Goal: Information Seeking & Learning: Check status

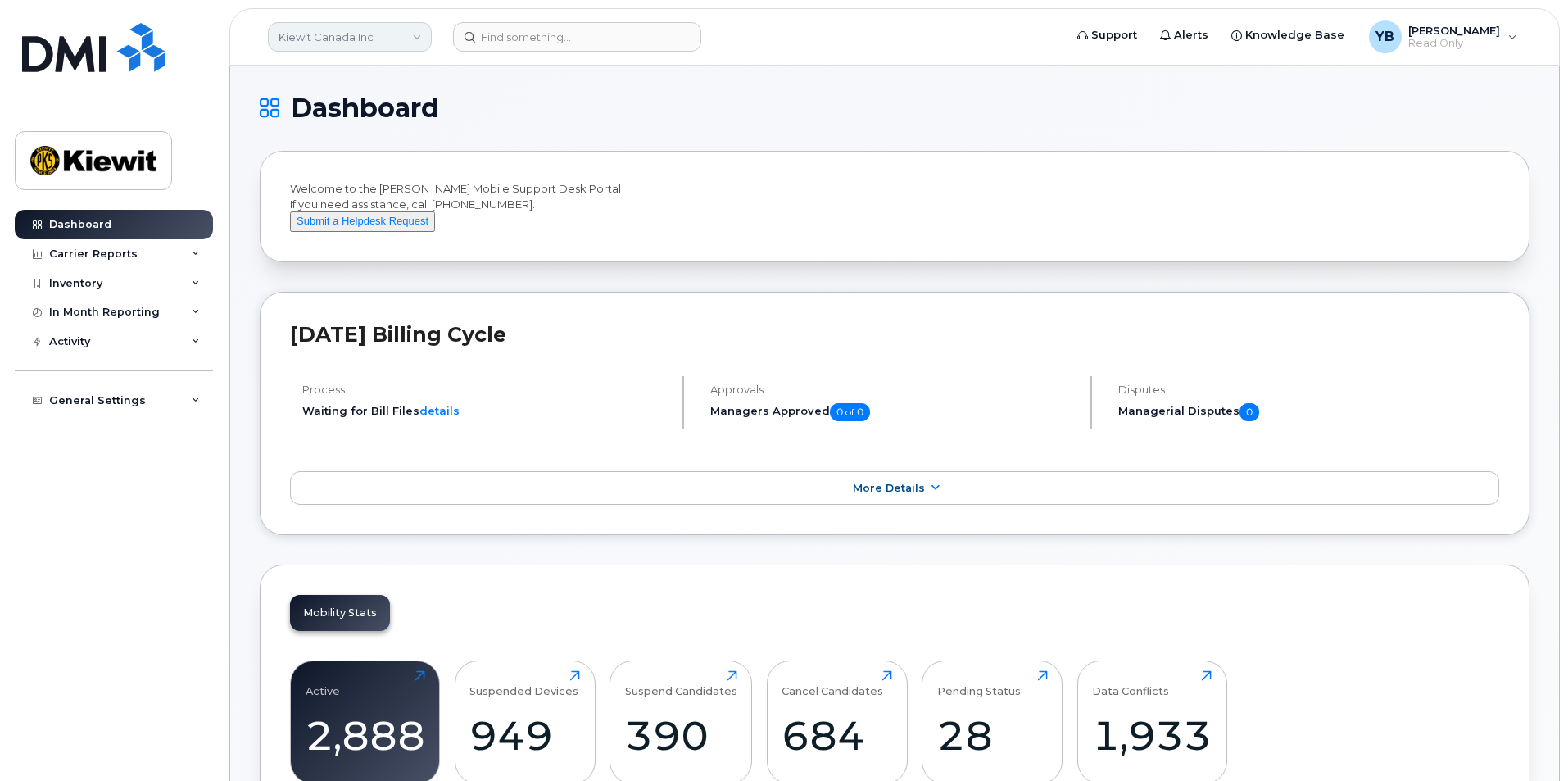
click at [411, 48] on link "Kiewit Canada Inc" at bounding box center [349, 36] width 164 height 30
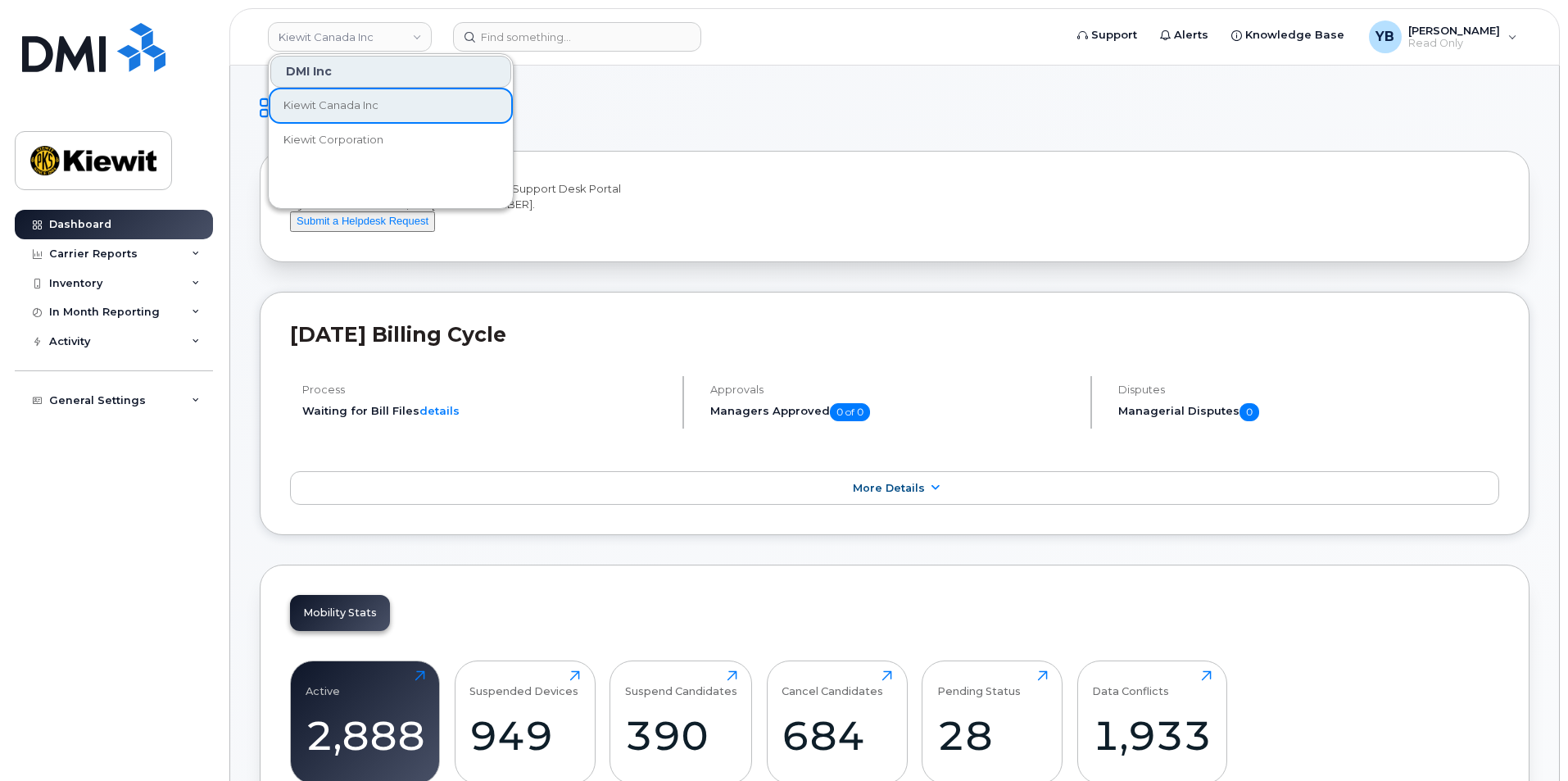
drag, startPoint x: 818, startPoint y: 172, endPoint x: 799, endPoint y: 161, distance: 22.0
click at [819, 172] on div "Welcome to the Kiewit Mobile Support Desk Portal If you need assistance, call 8…" at bounding box center [895, 206] width 1270 height 111
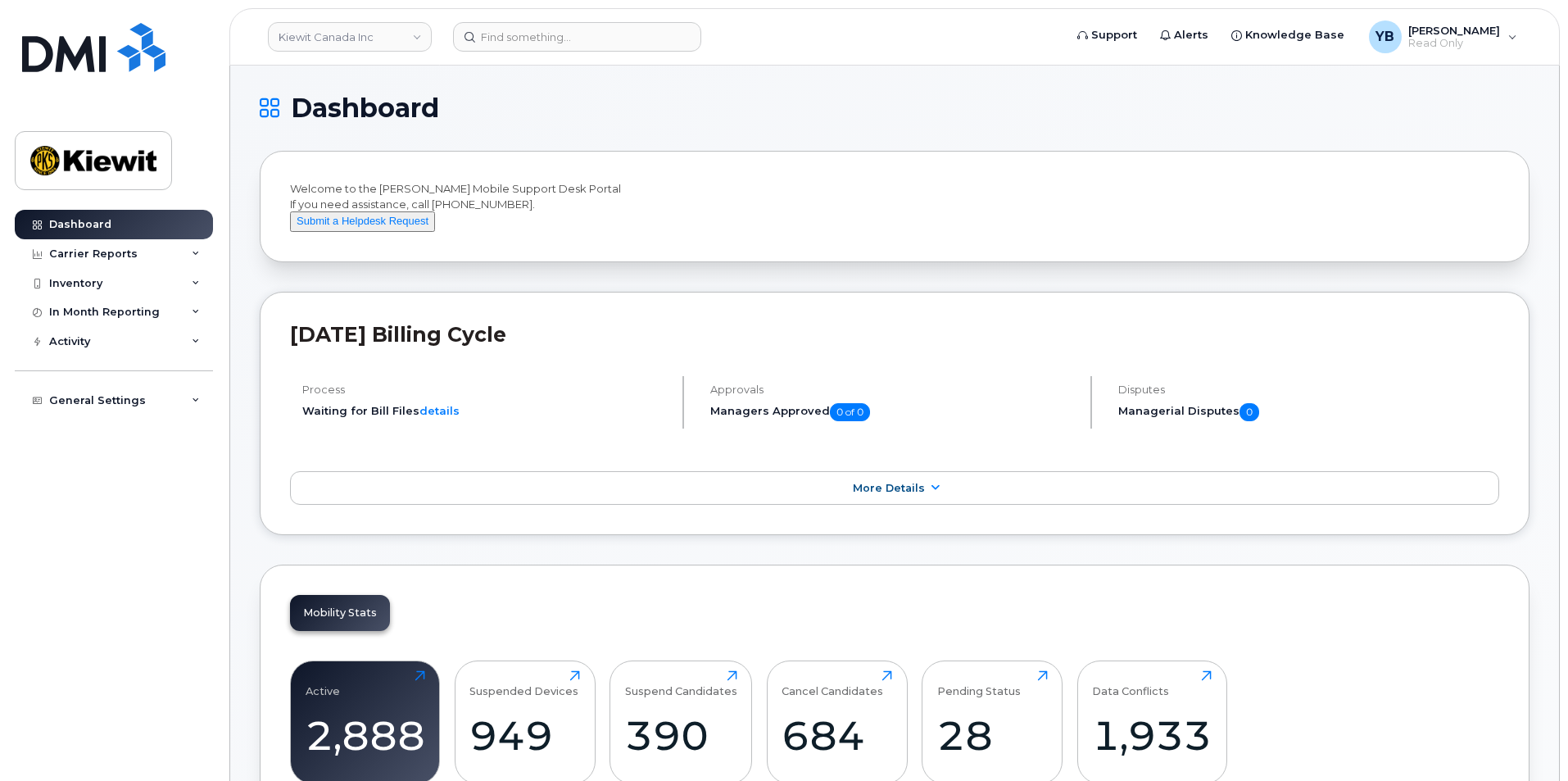
click at [789, 118] on h1 "Dashboard" at bounding box center [890, 108] width 1262 height 26
click at [141, 265] on div "Carrier Reports" at bounding box center [113, 253] width 198 height 30
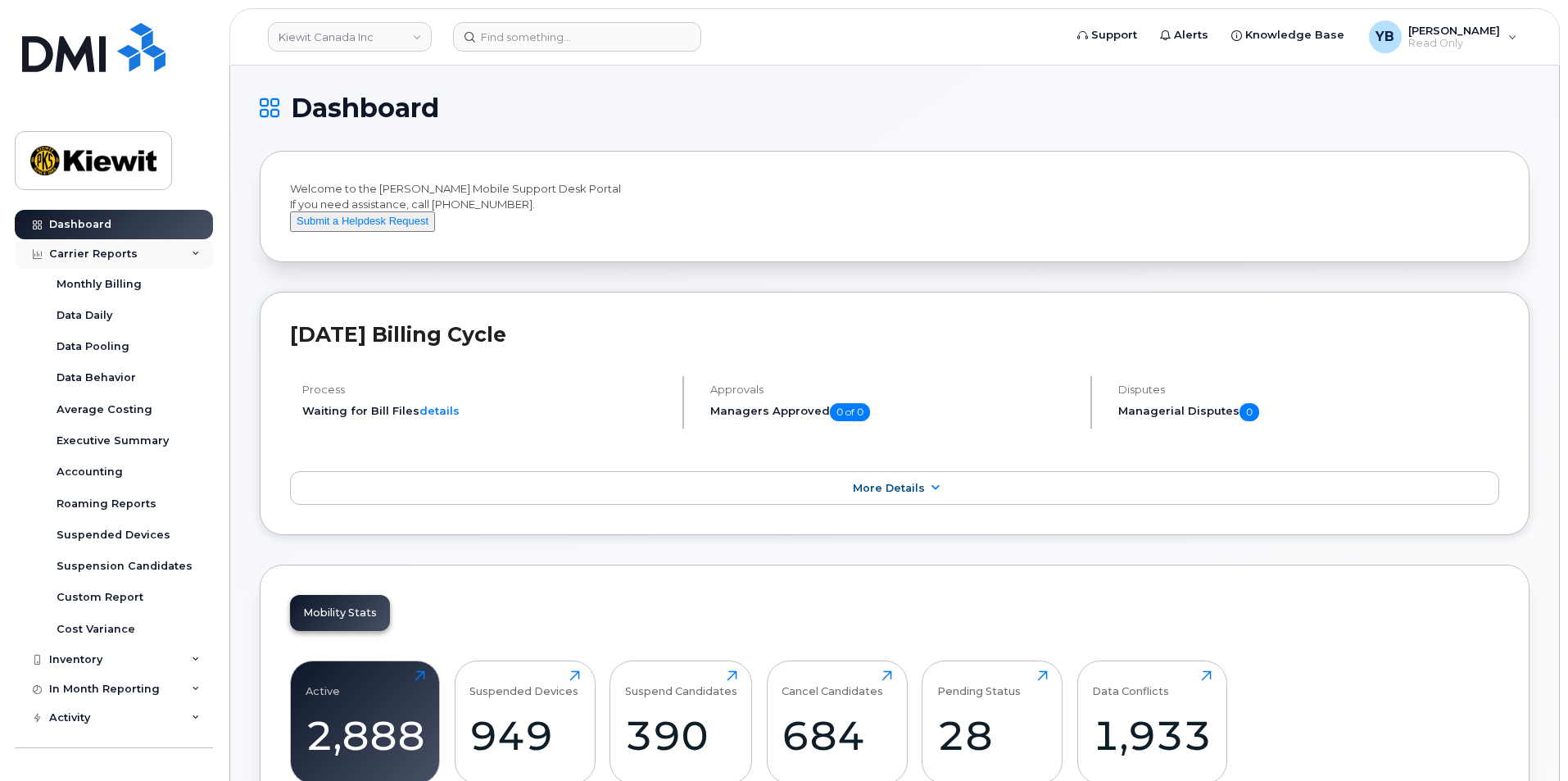
click at [142, 263] on div "Carrier Reports" at bounding box center [113, 253] width 198 height 30
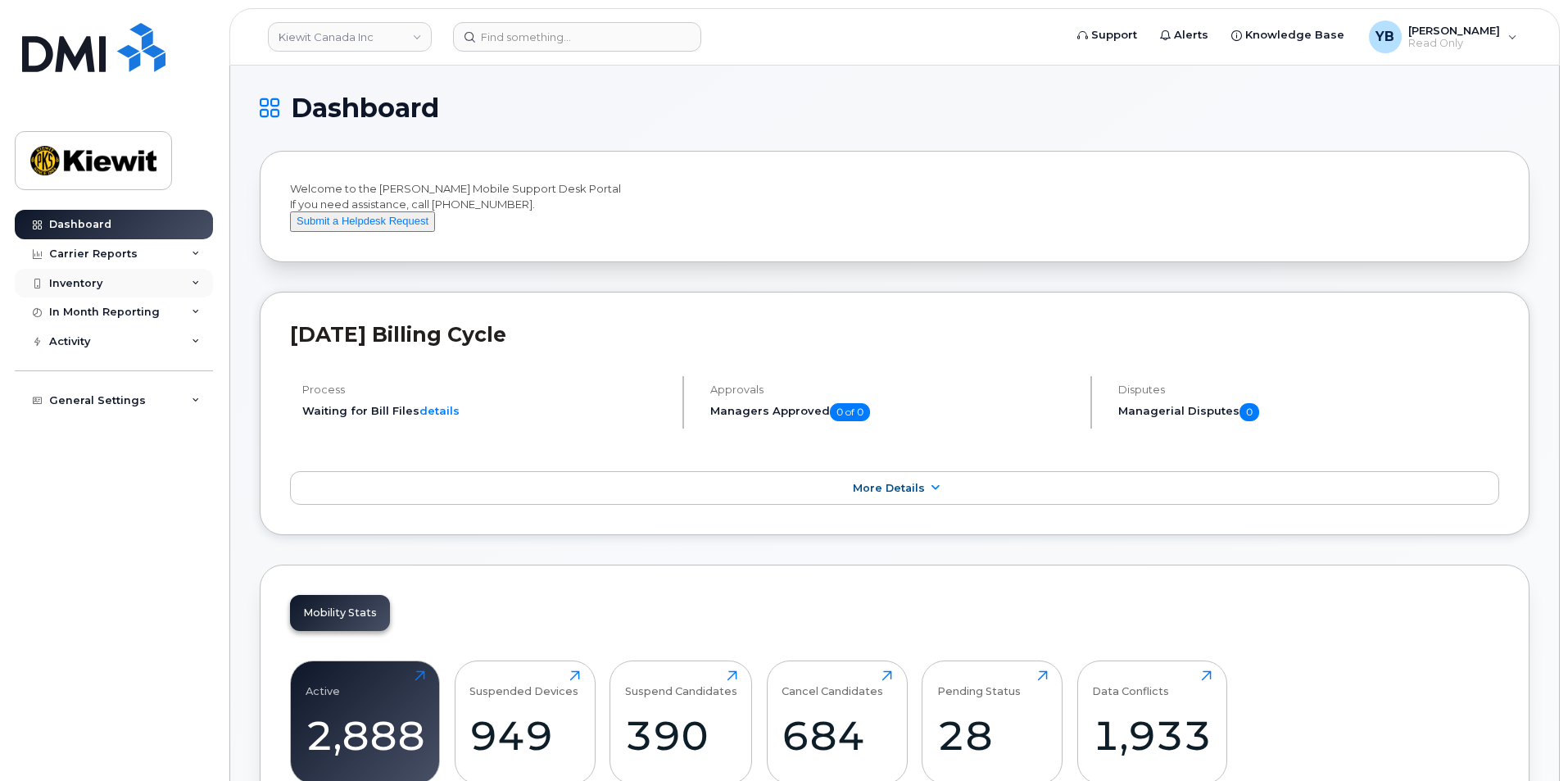
click at [117, 269] on div "Inventory" at bounding box center [113, 283] width 198 height 30
click at [126, 252] on div "Carrier Reports" at bounding box center [93, 254] width 89 height 13
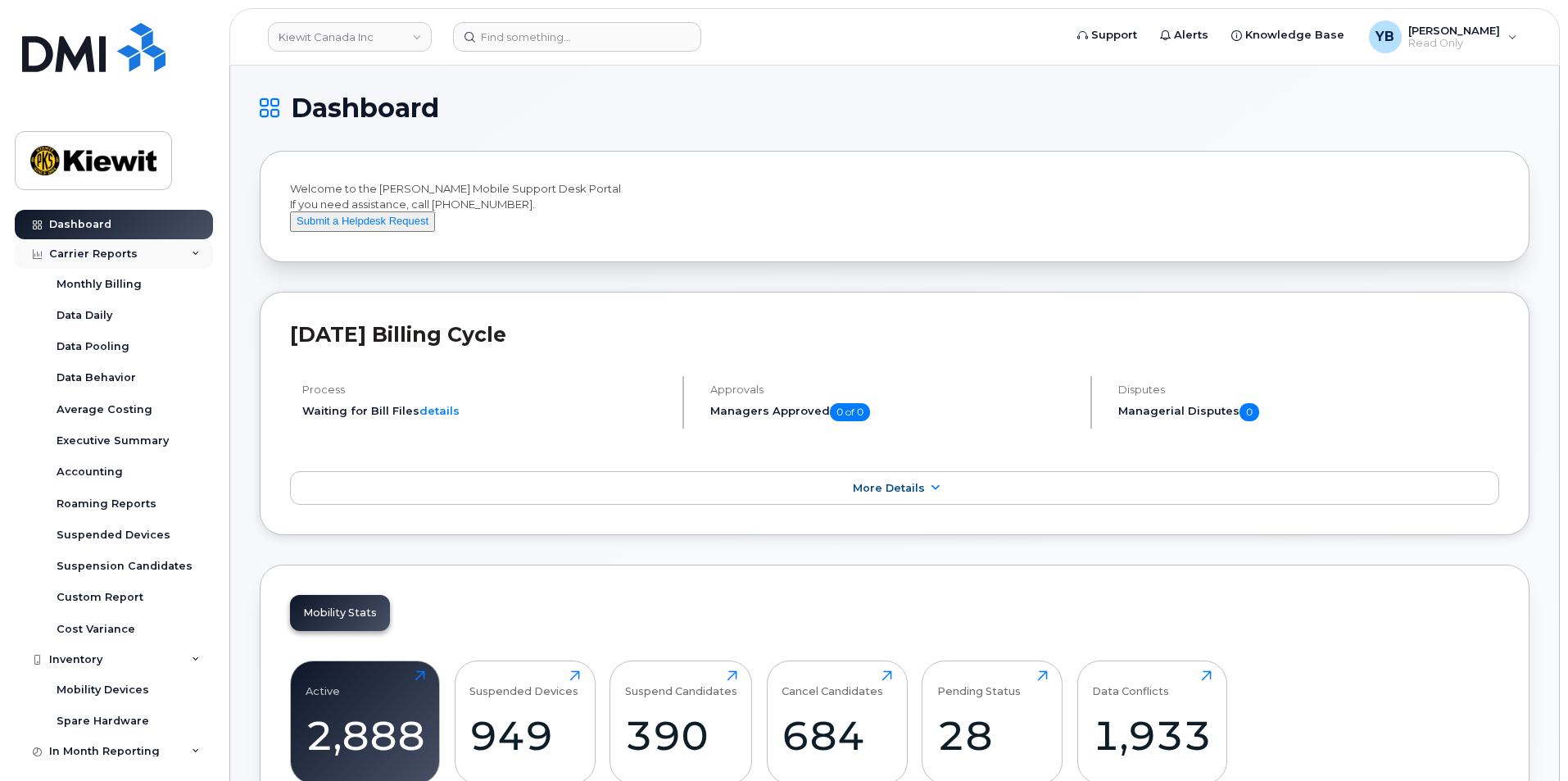
click at [128, 256] on div "Carrier Reports" at bounding box center [93, 254] width 89 height 13
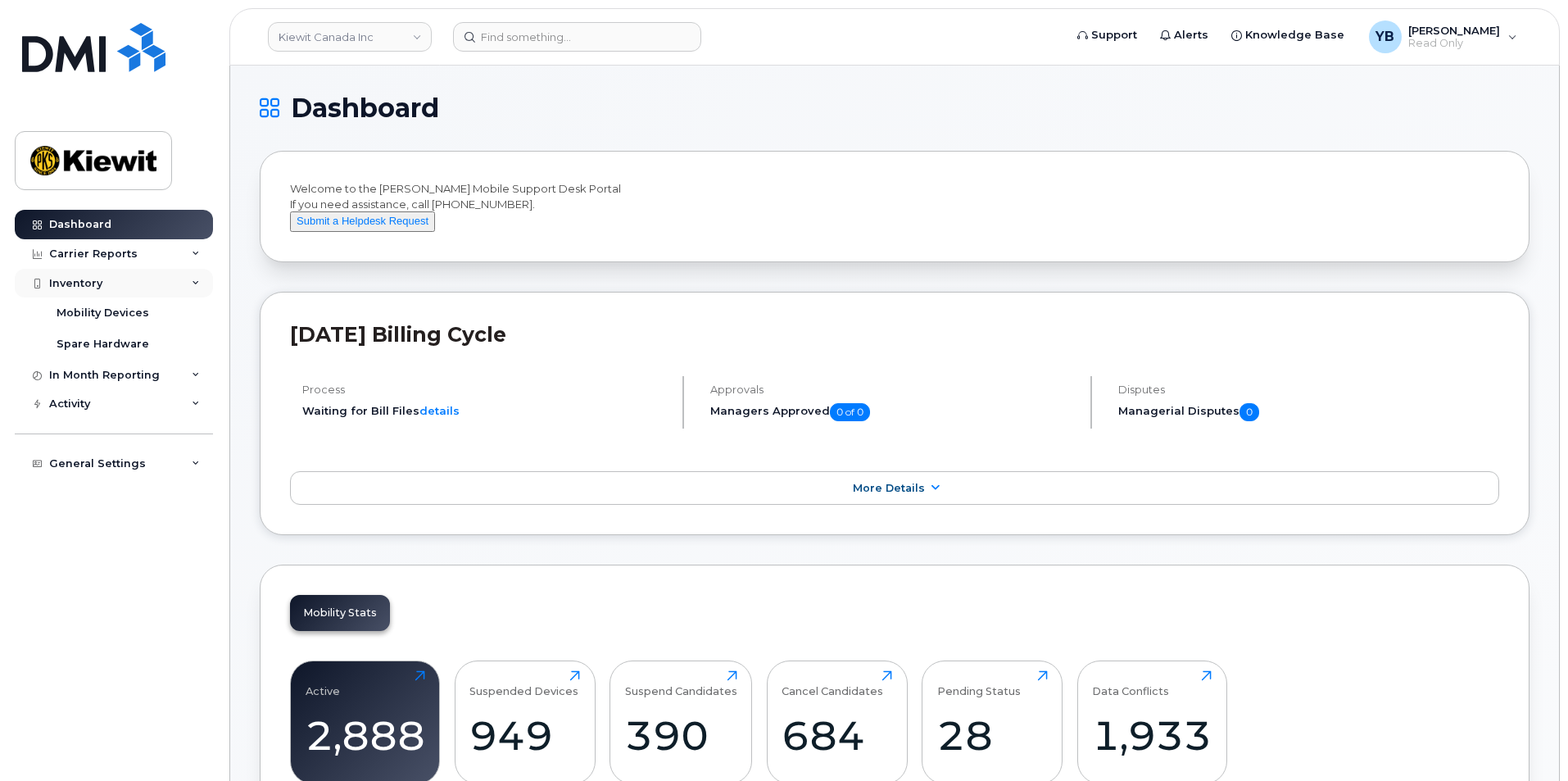
click at [119, 297] on div "Inventory" at bounding box center [113, 283] width 198 height 30
click at [132, 300] on link "Mobility Devices" at bounding box center [128, 313] width 169 height 31
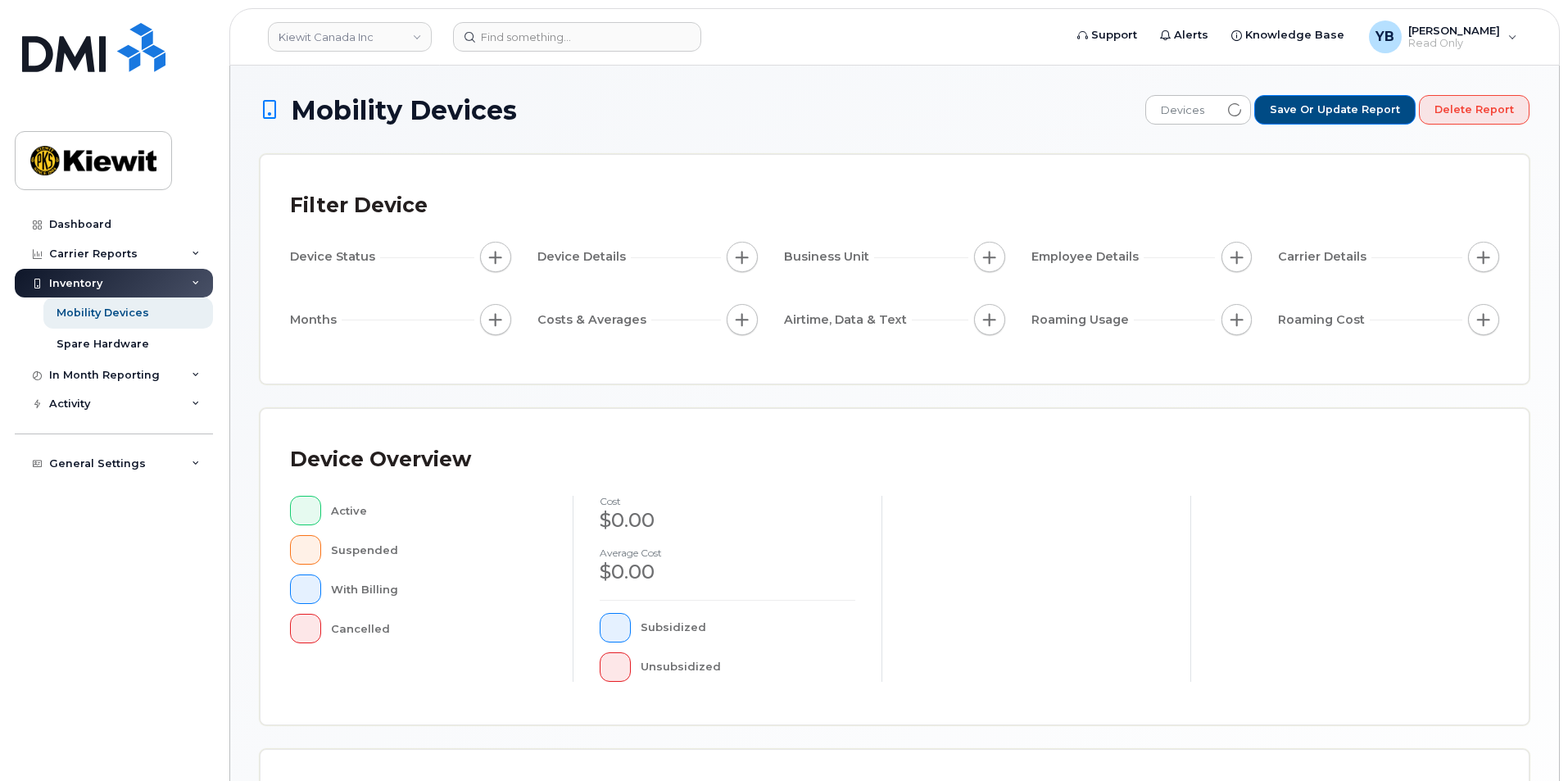
click at [136, 290] on div "Inventory" at bounding box center [113, 283] width 198 height 30
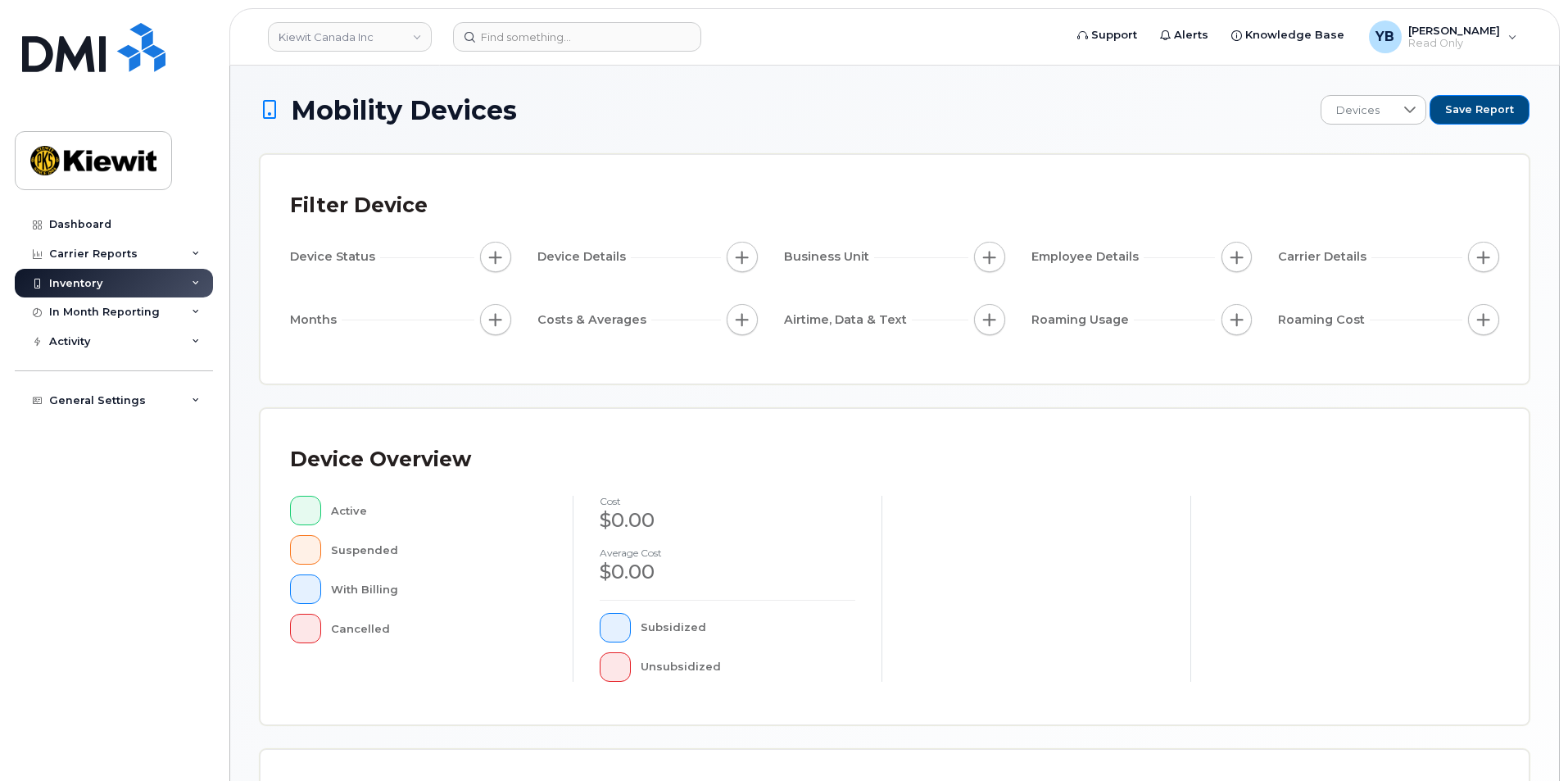
click at [77, 297] on div "Inventory" at bounding box center [113, 283] width 198 height 30
click at [96, 285] on div "Inventory" at bounding box center [75, 283] width 53 height 13
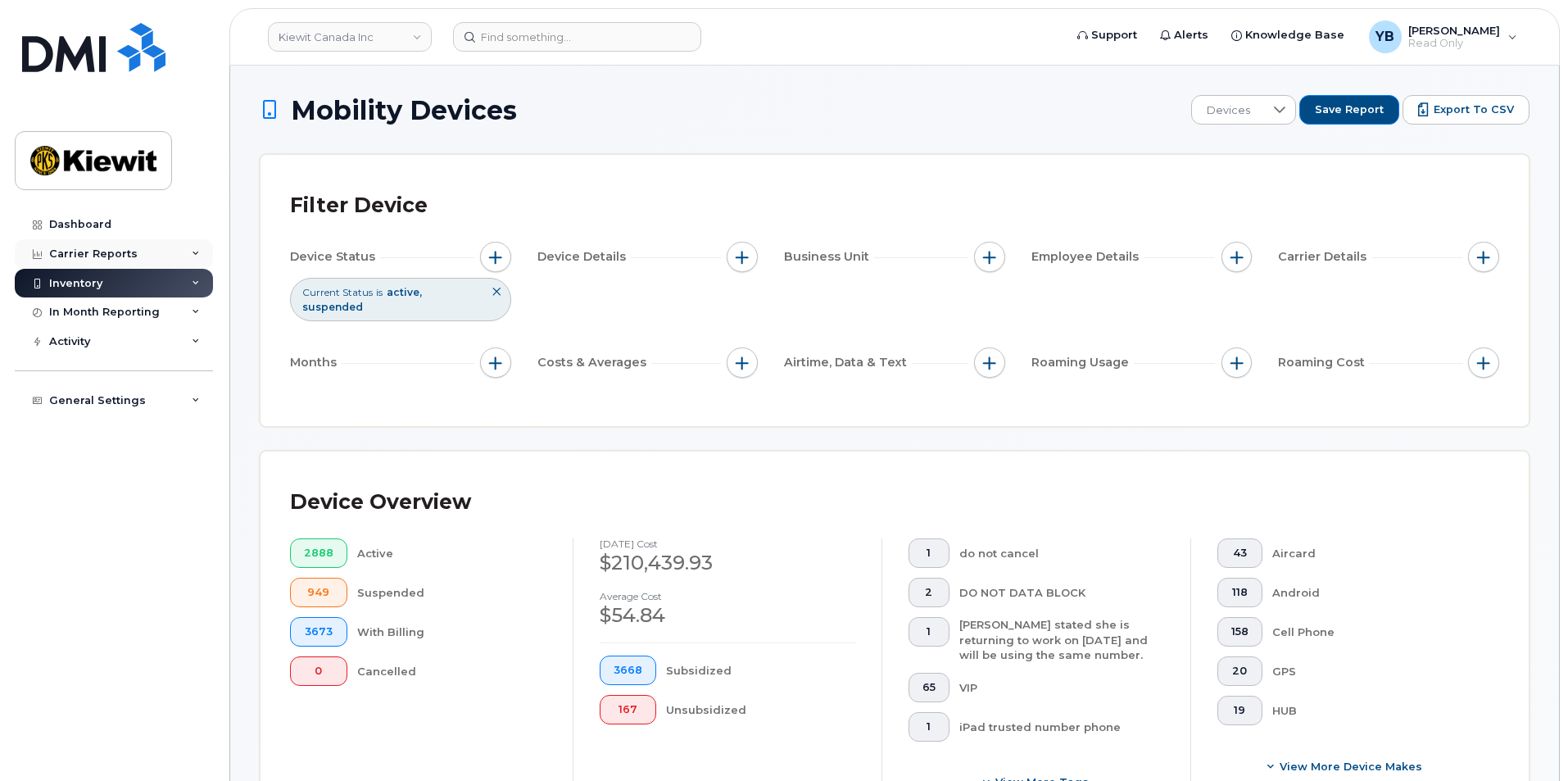
click at [115, 246] on div "Carrier Reports" at bounding box center [113, 253] width 198 height 30
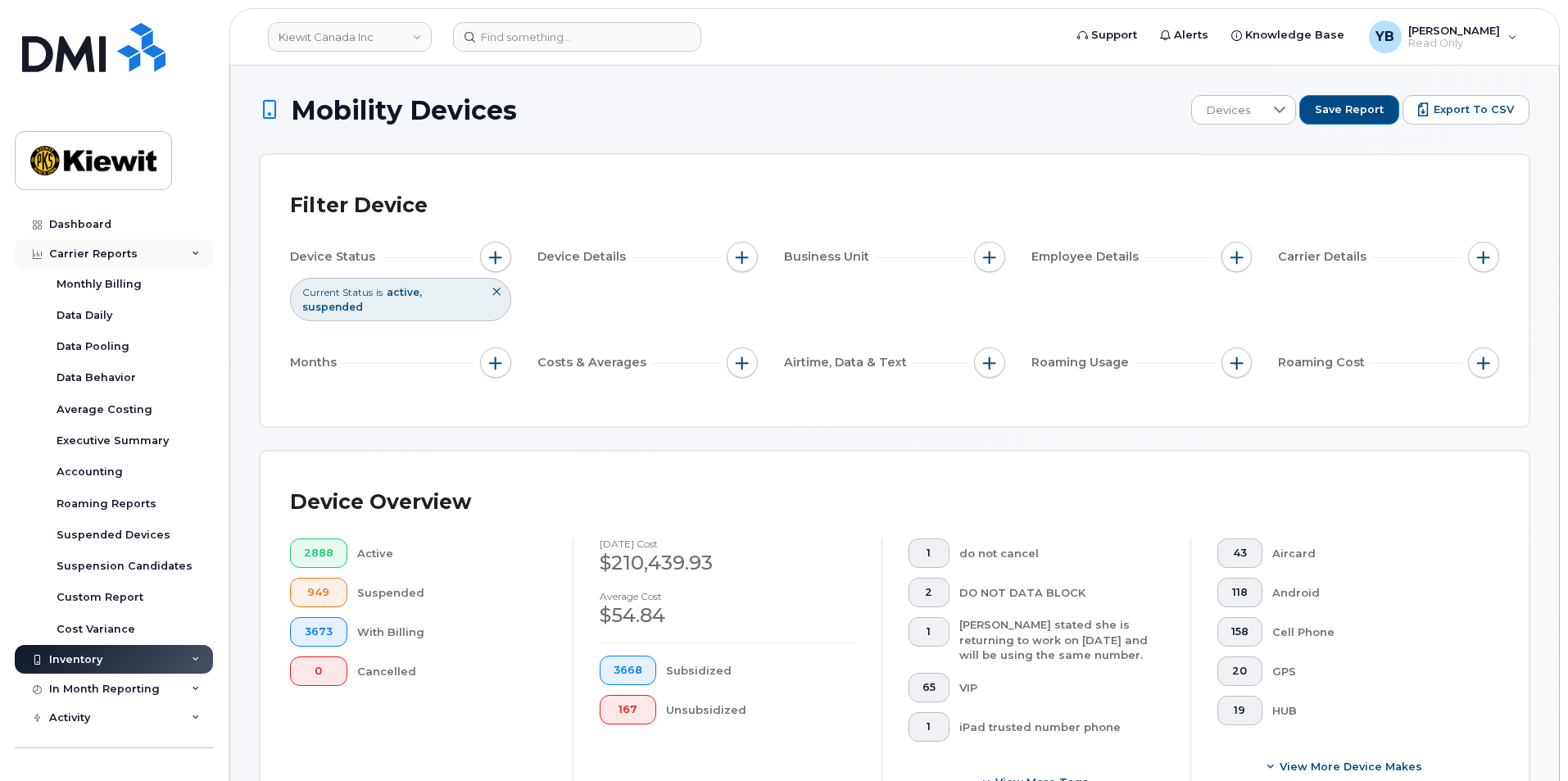
click at [115, 252] on div "Carrier Reports" at bounding box center [93, 254] width 89 height 13
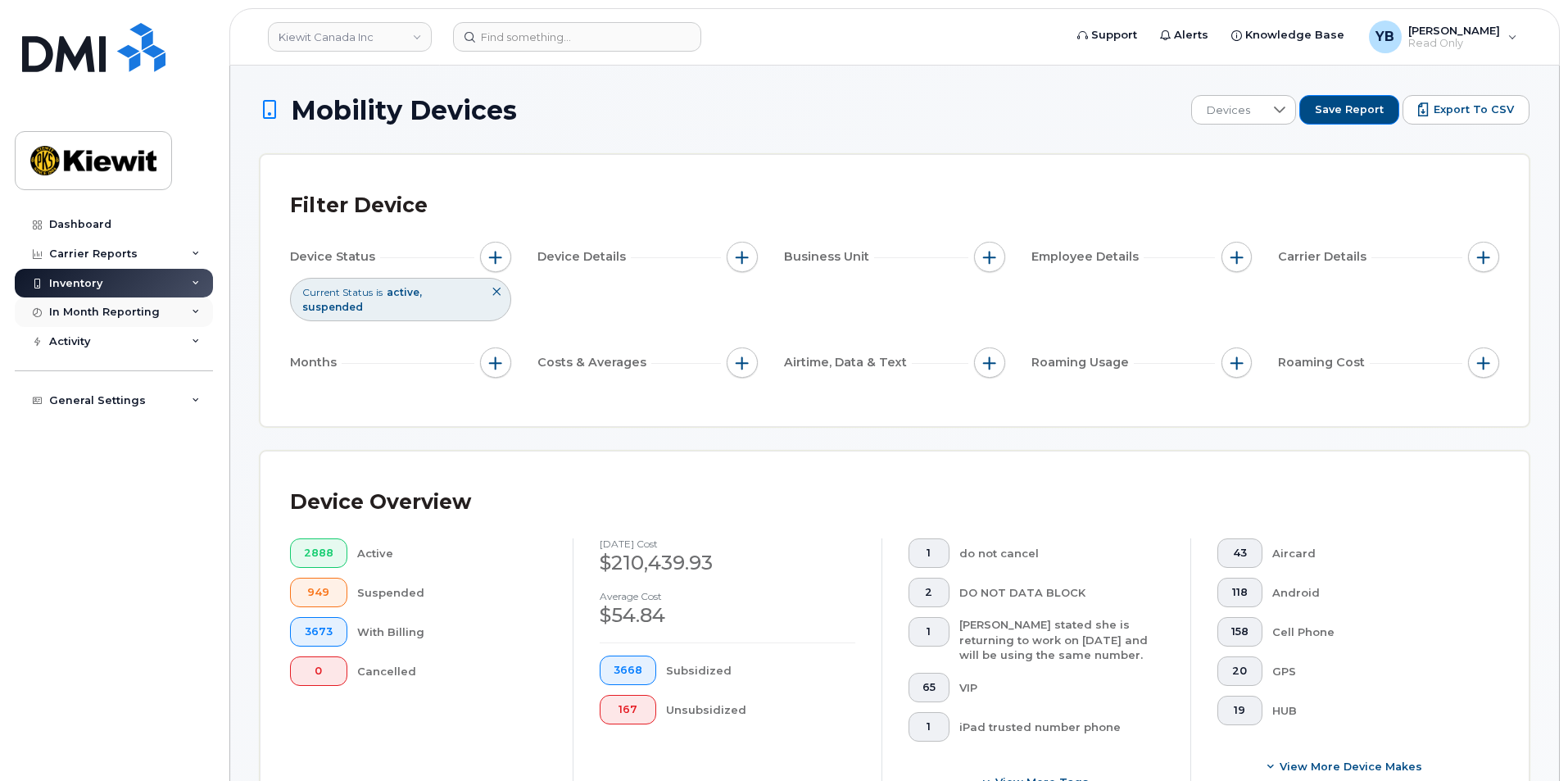
click at [136, 319] on div "In Month Reporting" at bounding box center [113, 312] width 198 height 30
click at [59, 254] on div "Carrier Reports" at bounding box center [93, 254] width 89 height 13
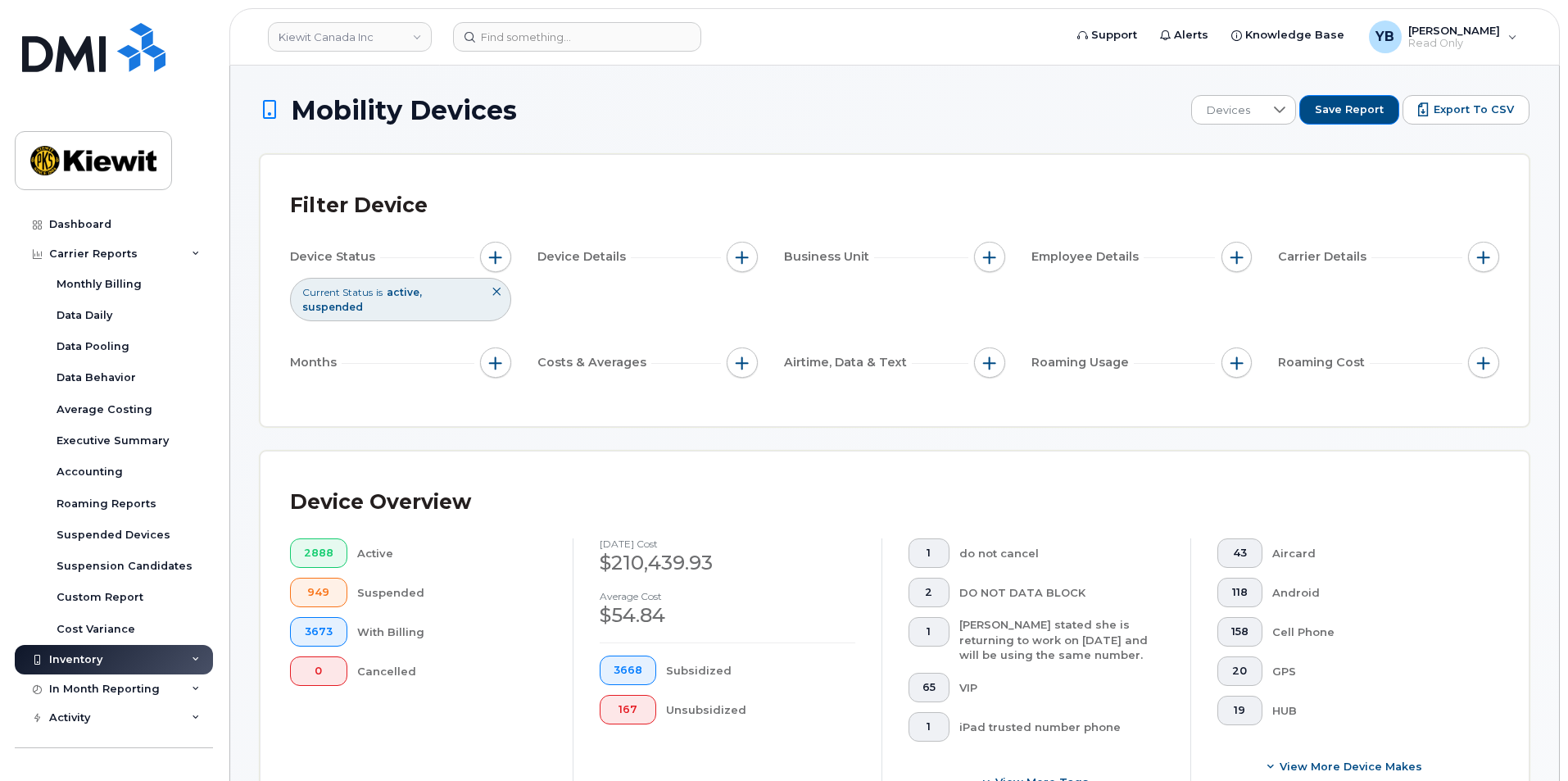
click at [123, 666] on div "Inventory" at bounding box center [113, 660] width 198 height 30
click at [81, 673] on div "Inventory" at bounding box center [113, 660] width 198 height 30
click at [355, 167] on div "Filter Device Device Status Current Status is active suspended Device Details B…" at bounding box center [895, 290] width 1269 height 271
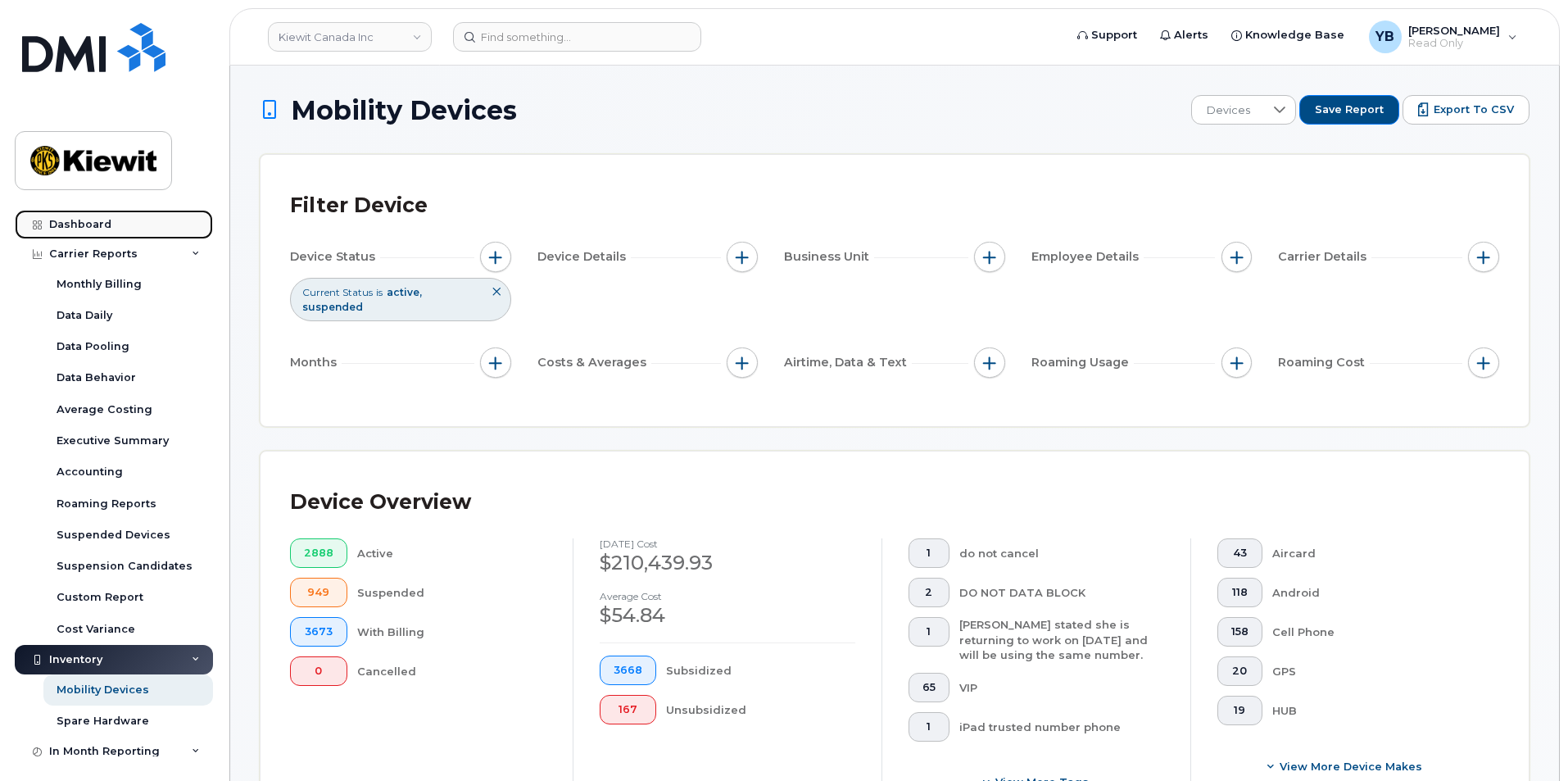
click at [115, 236] on link "Dashboard" at bounding box center [113, 224] width 198 height 30
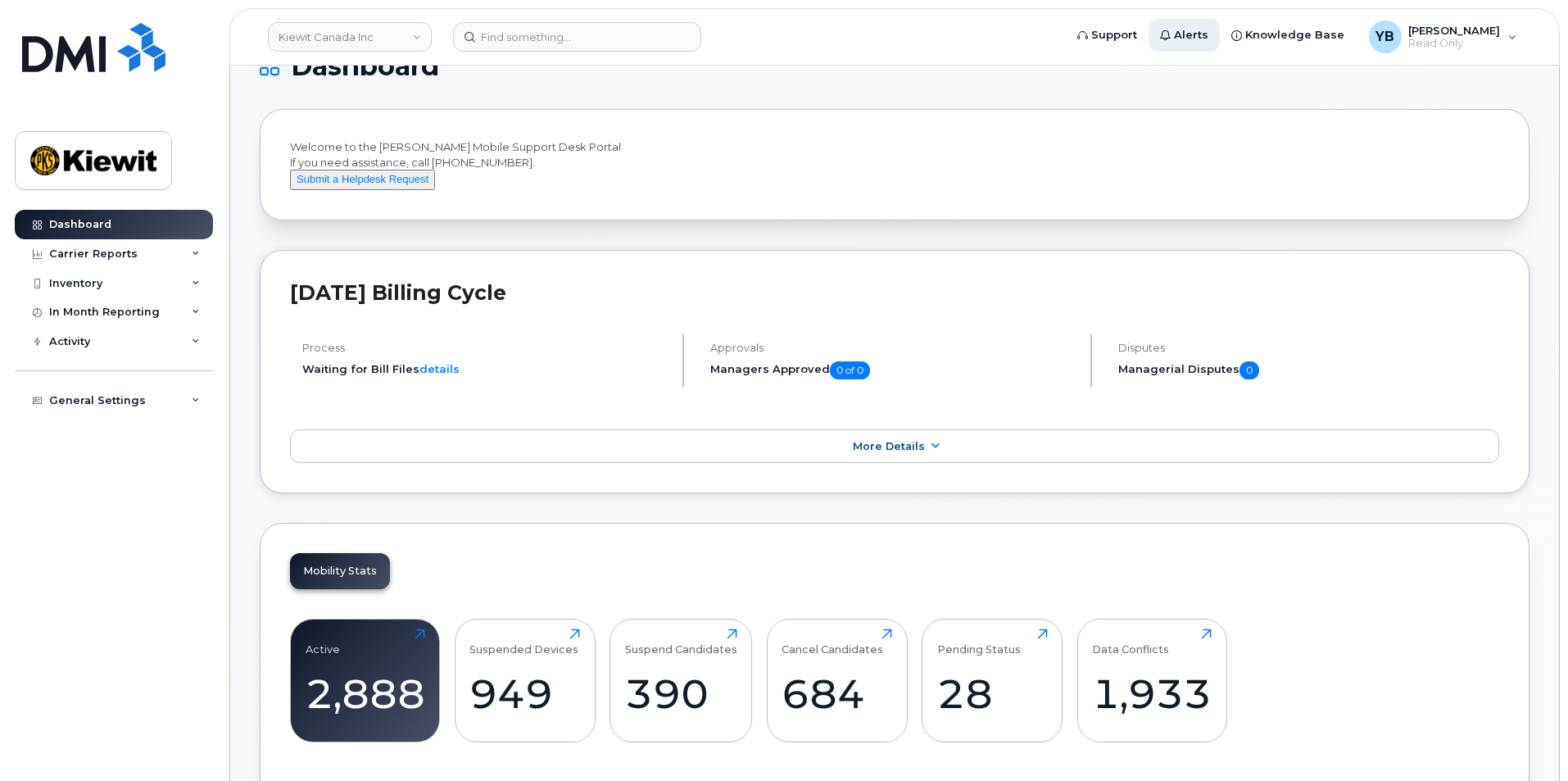
scroll to position [82, 0]
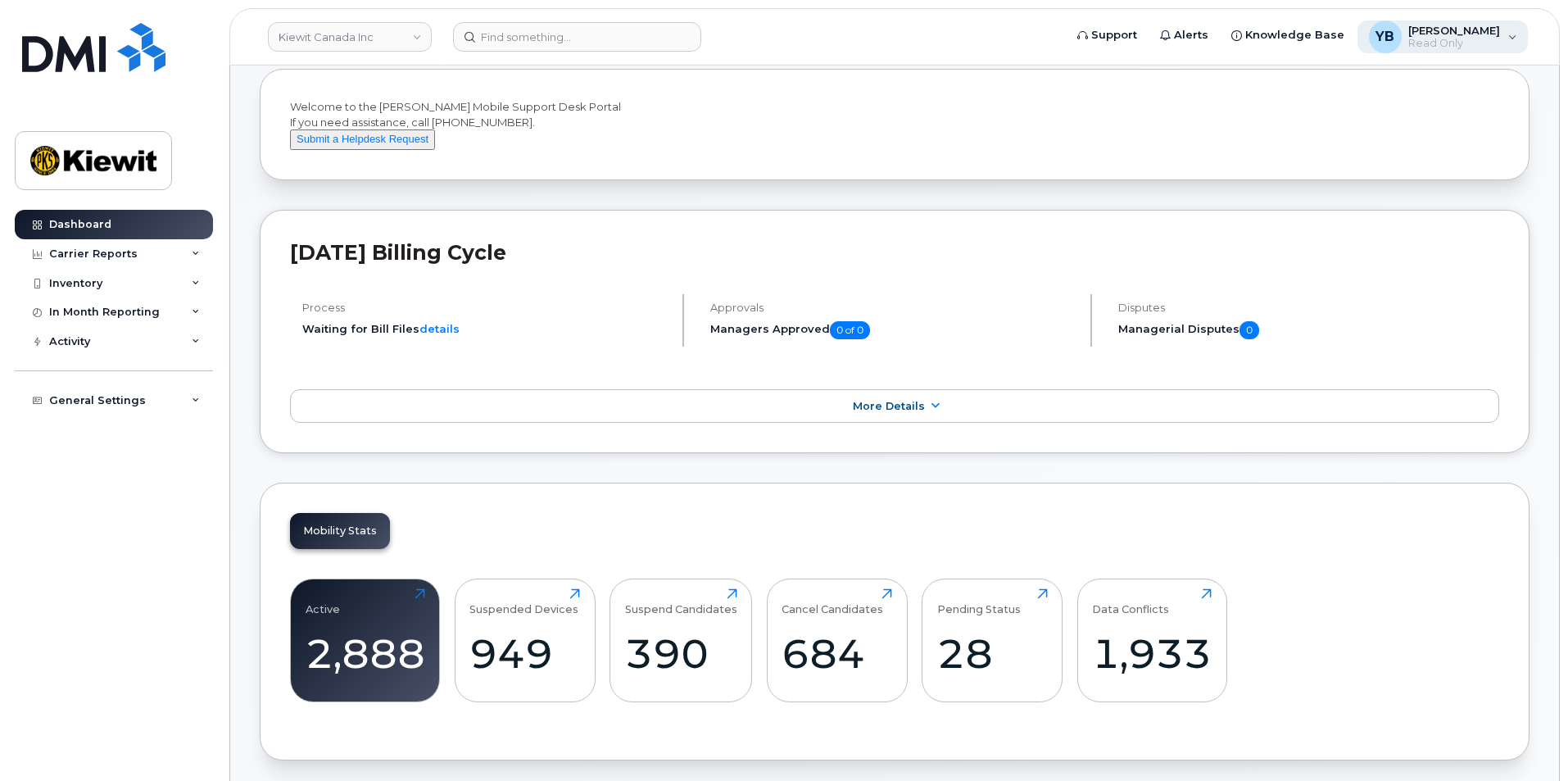
click at [1421, 24] on span "[PERSON_NAME]" at bounding box center [1454, 30] width 91 height 13
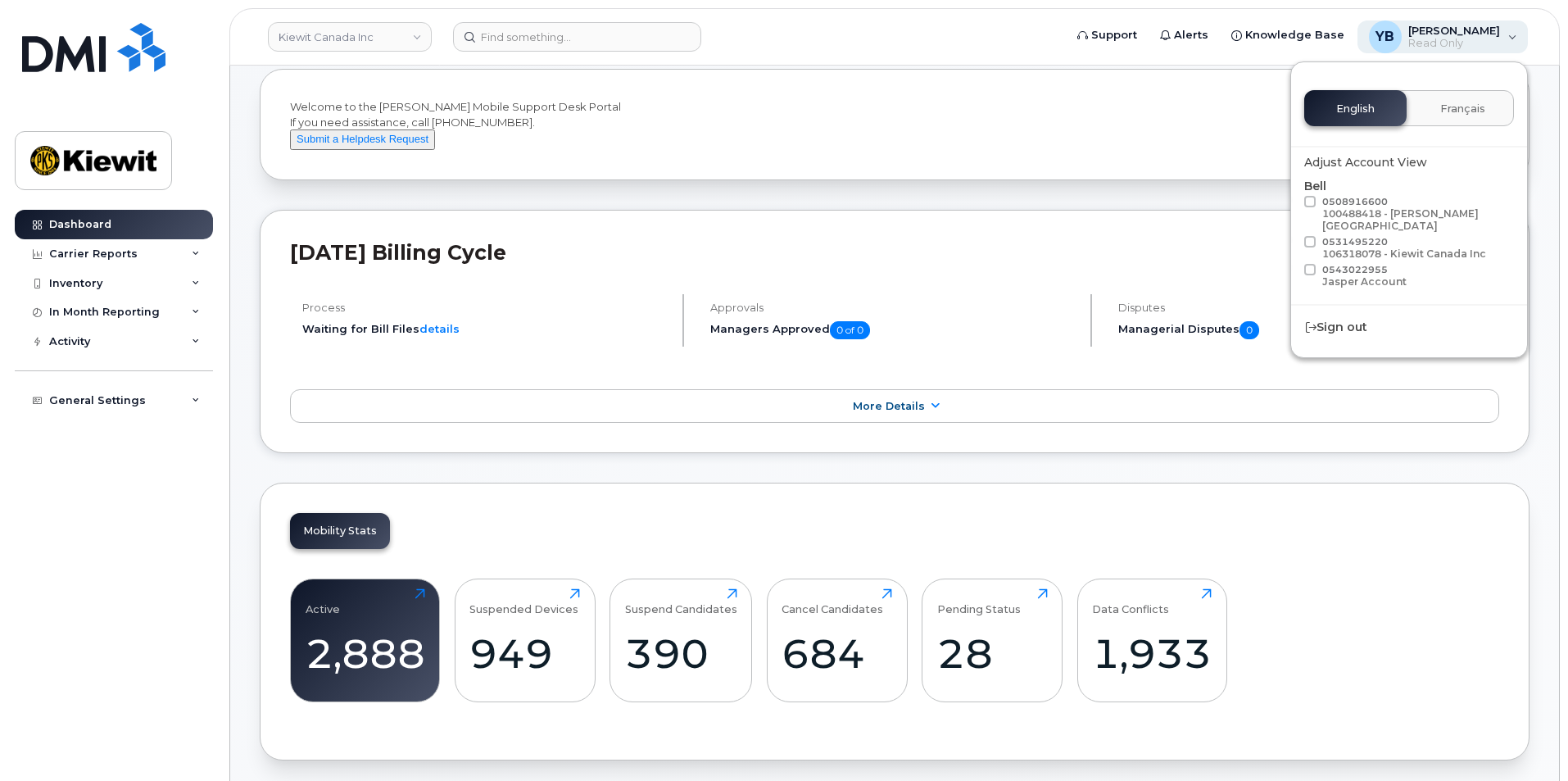
click at [1446, 33] on span "[PERSON_NAME]" at bounding box center [1454, 30] width 91 height 13
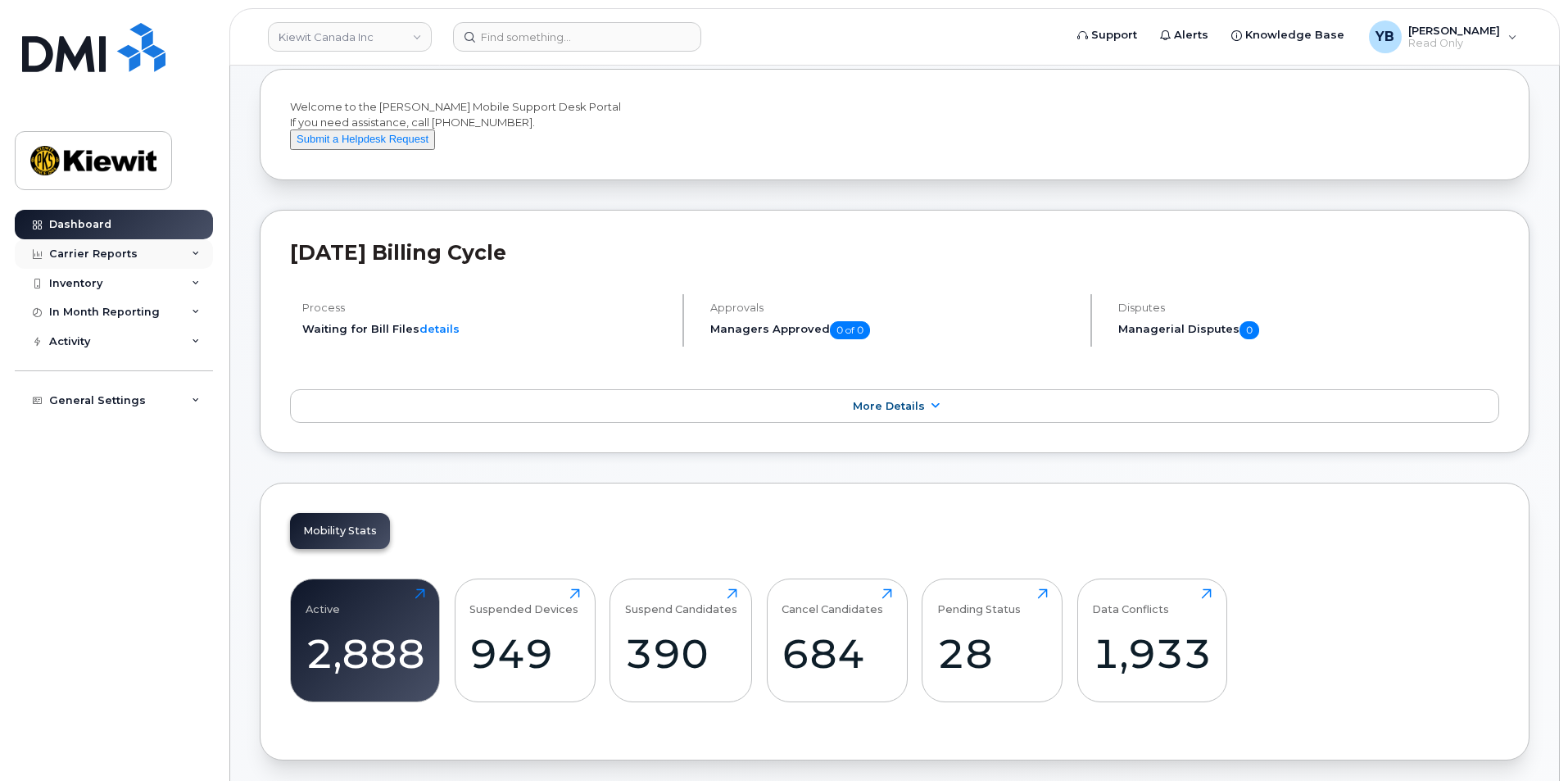
click at [98, 256] on div "Carrier Reports" at bounding box center [93, 254] width 89 height 13
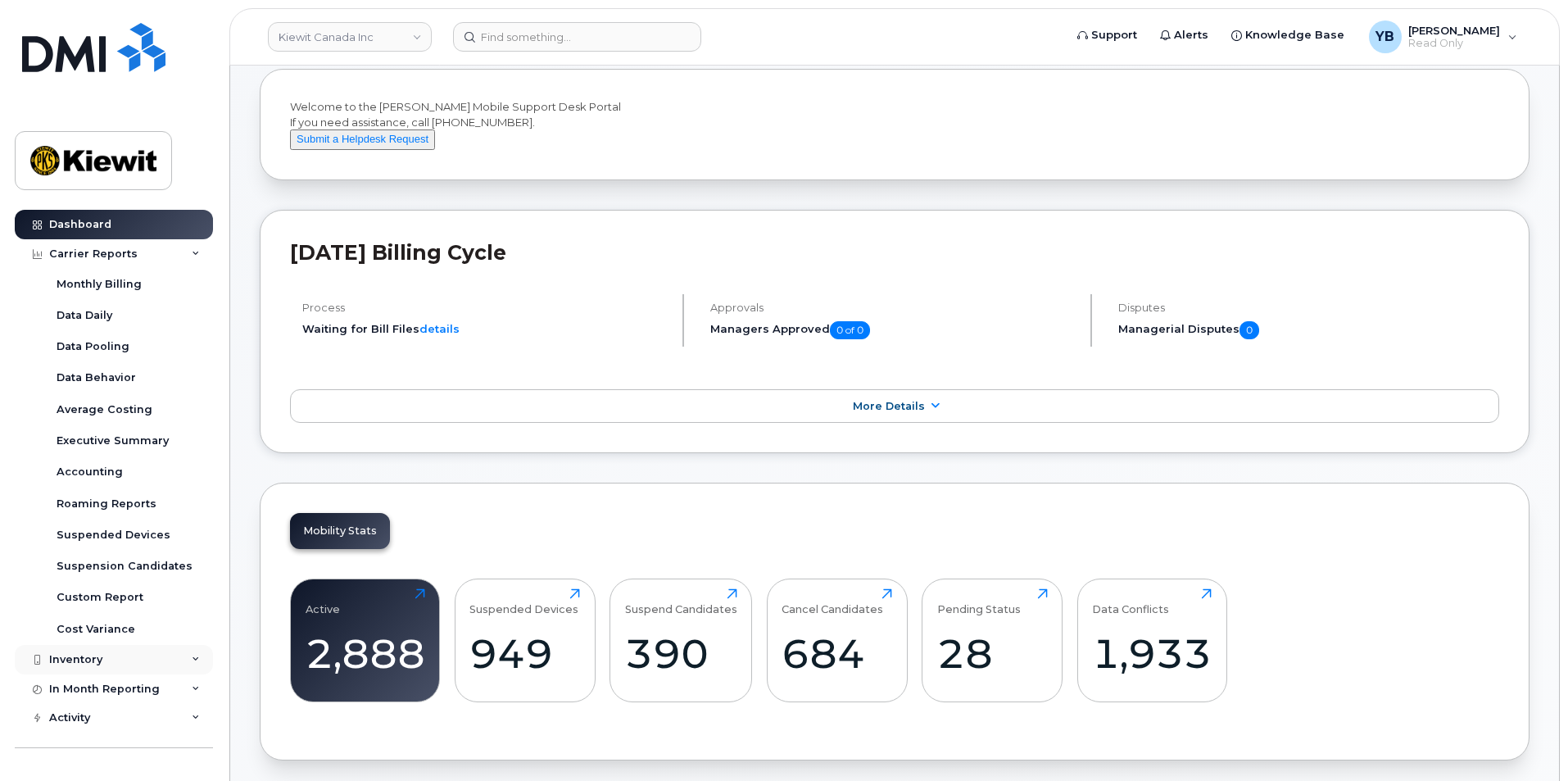
click at [107, 665] on div "Inventory" at bounding box center [113, 660] width 198 height 30
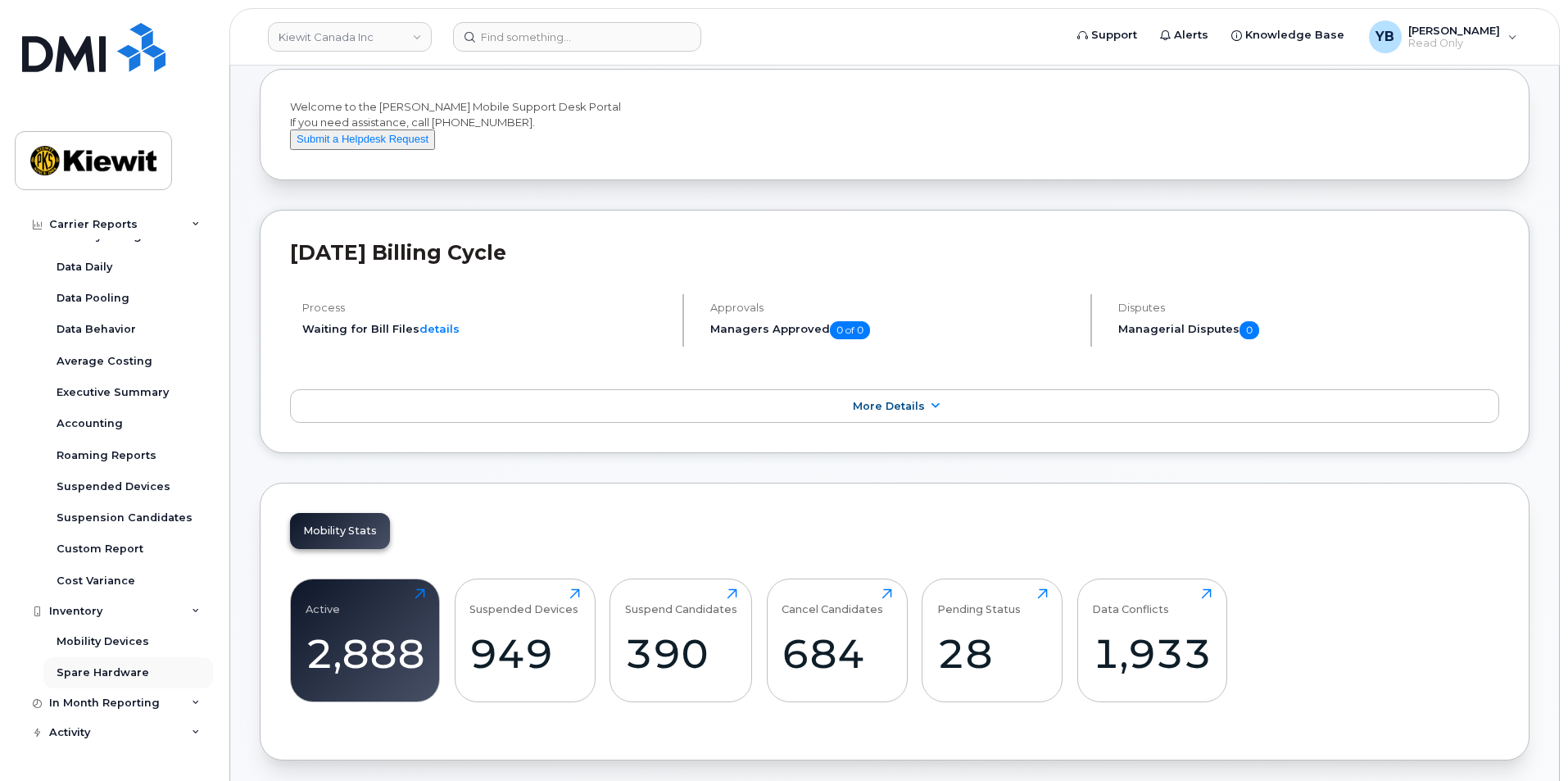
scroll to position [99, 0]
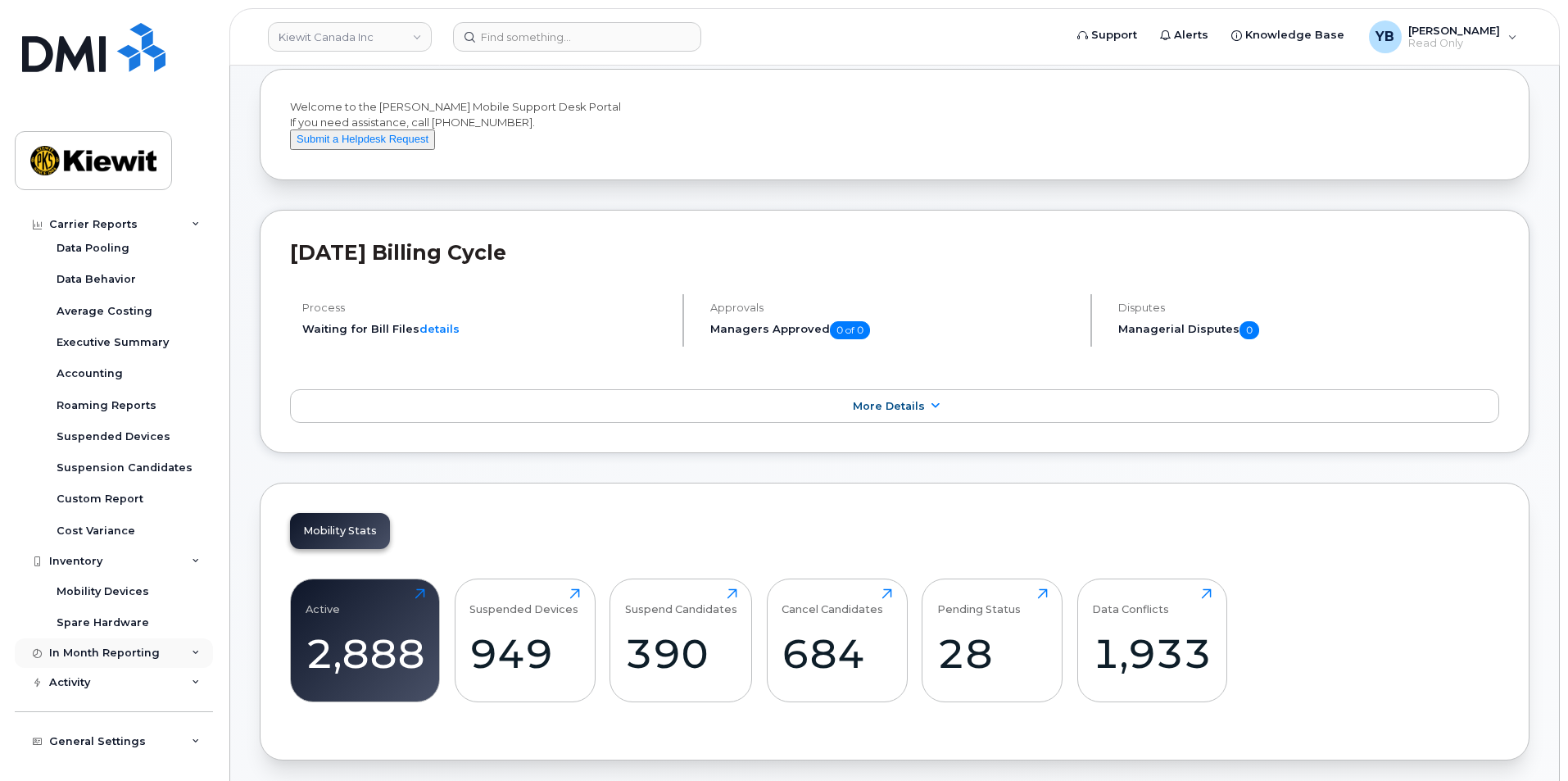
click at [108, 656] on div "In Month Reporting" at bounding box center [104, 653] width 110 height 13
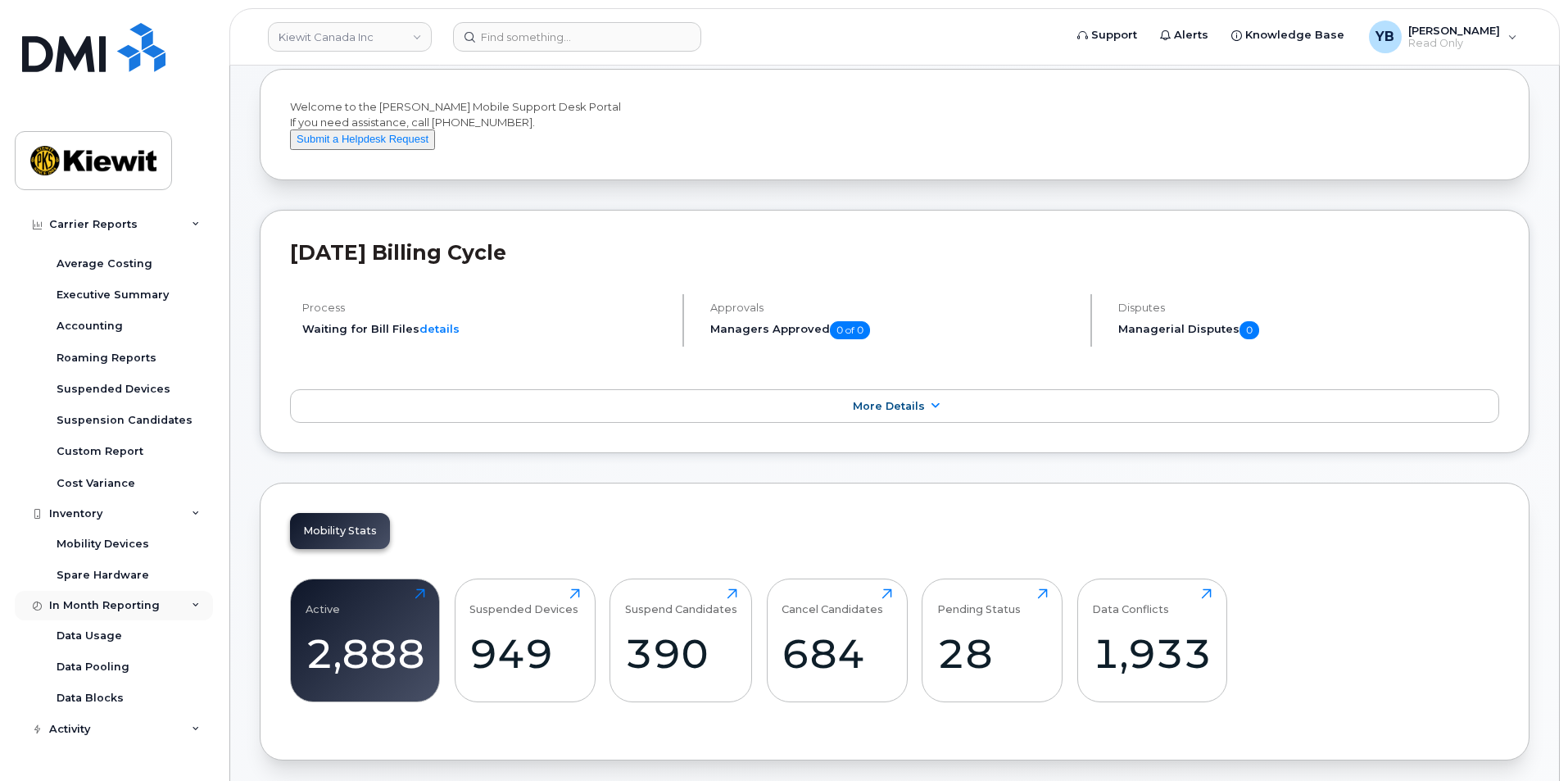
scroll to position [192, 0]
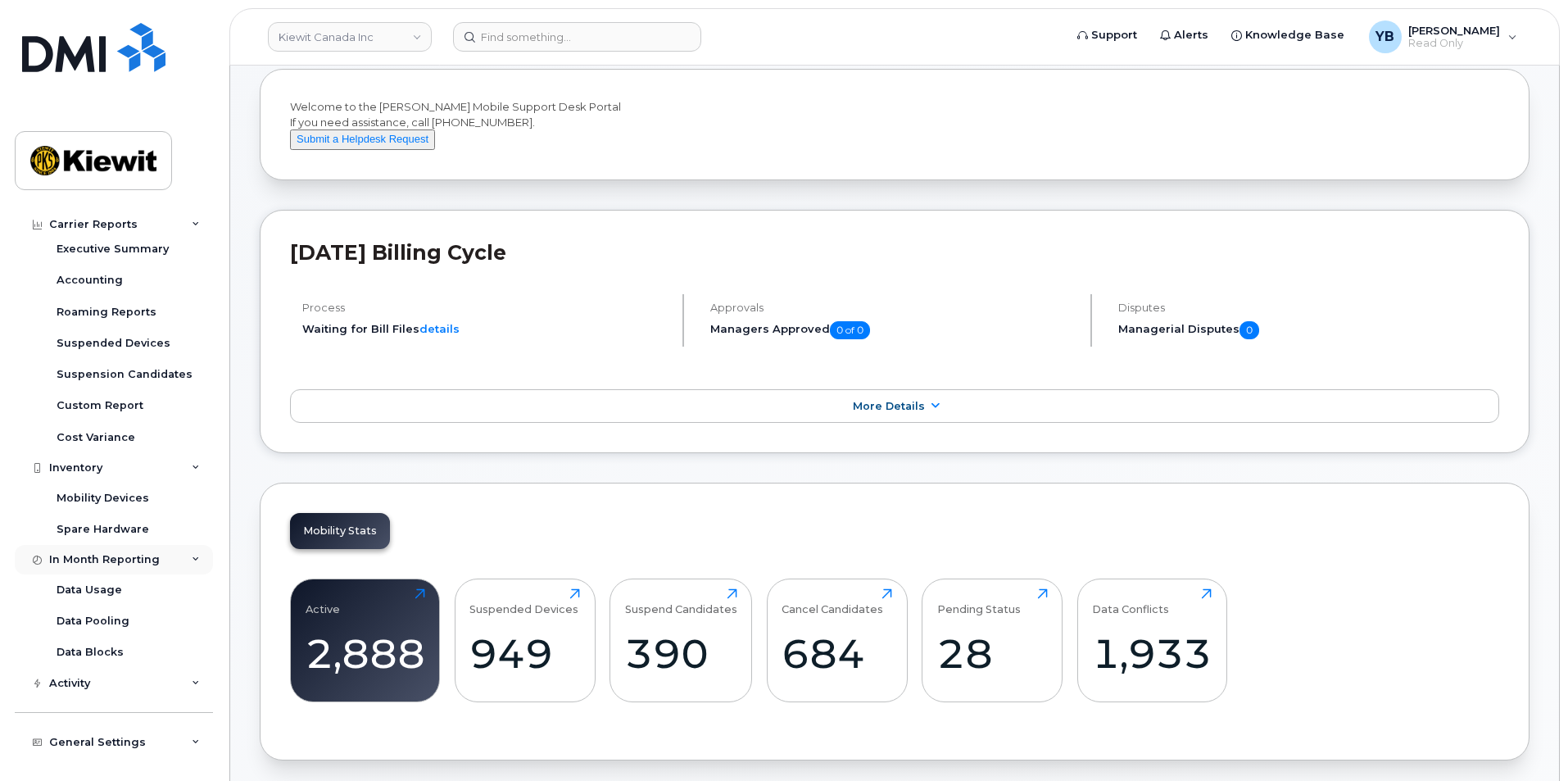
click at [106, 557] on div "In Month Reporting" at bounding box center [104, 559] width 110 height 13
click at [109, 478] on link "Suspension Candidates" at bounding box center [128, 468] width 169 height 31
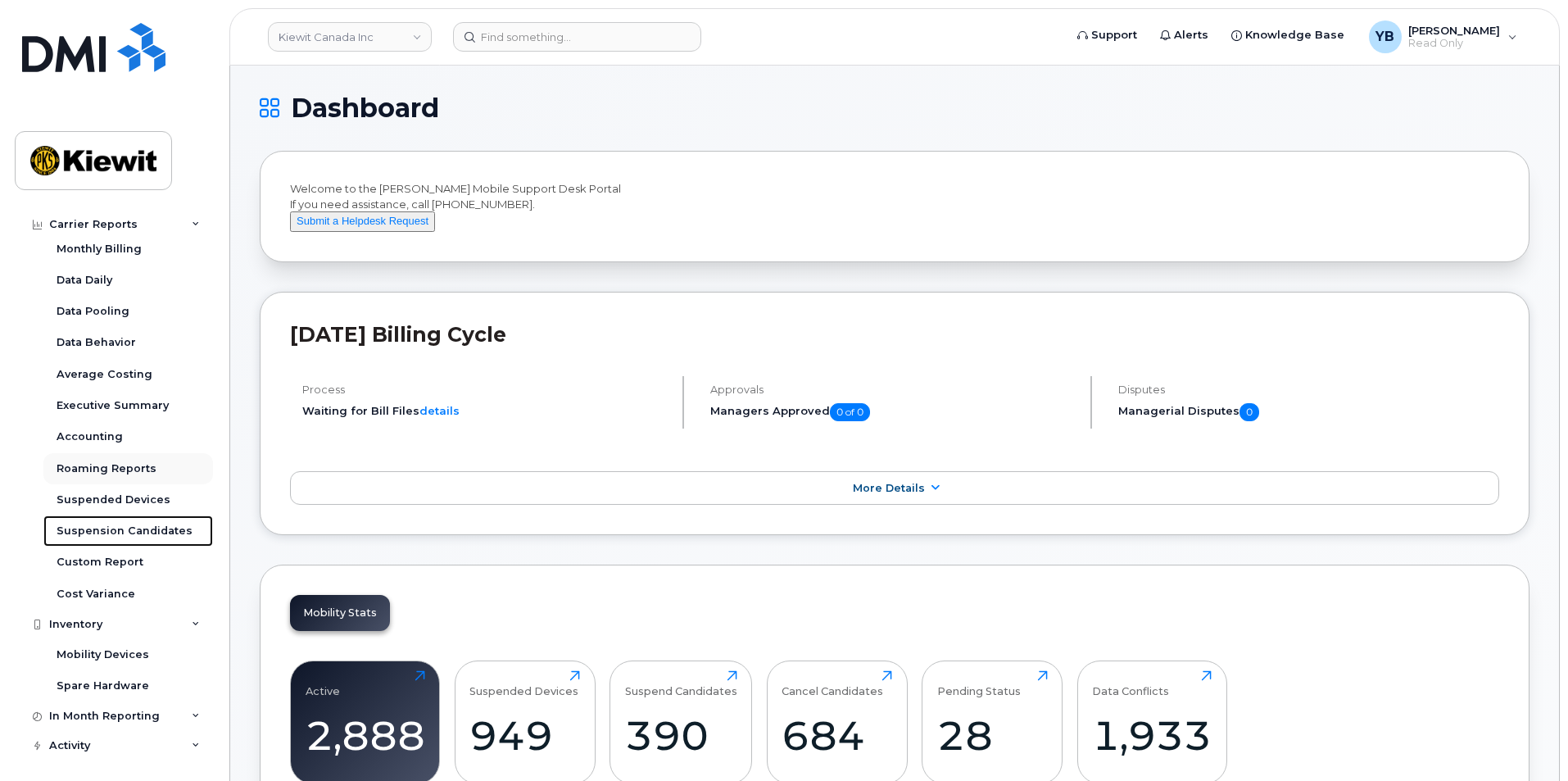
click at [109, 478] on div "Monthly Billing Data Daily Data Pooling Data Behavior Average Costing Executive…" at bounding box center [130, 422] width 174 height 376
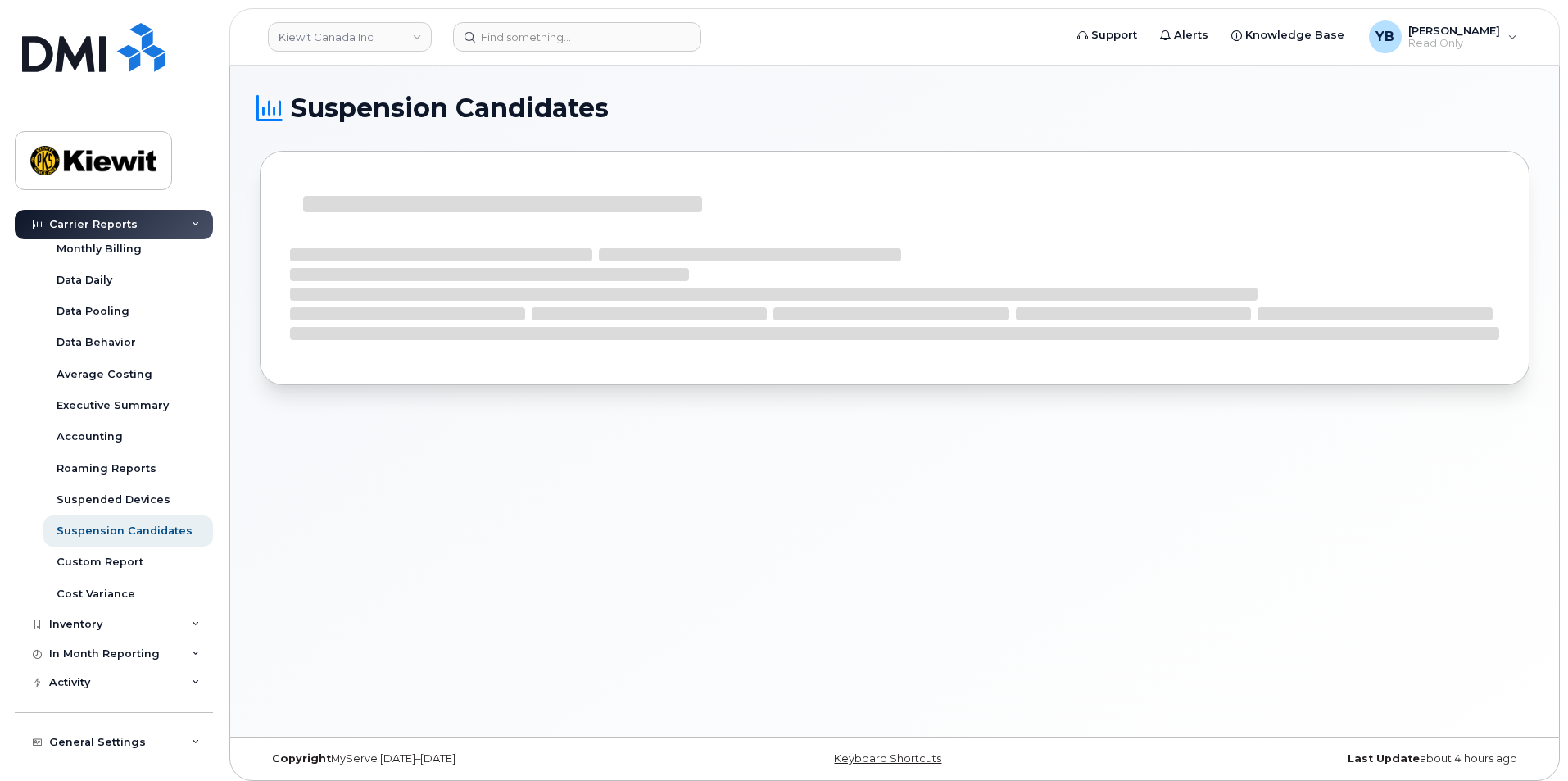
click at [112, 216] on div "Carrier Reports" at bounding box center [113, 224] width 198 height 30
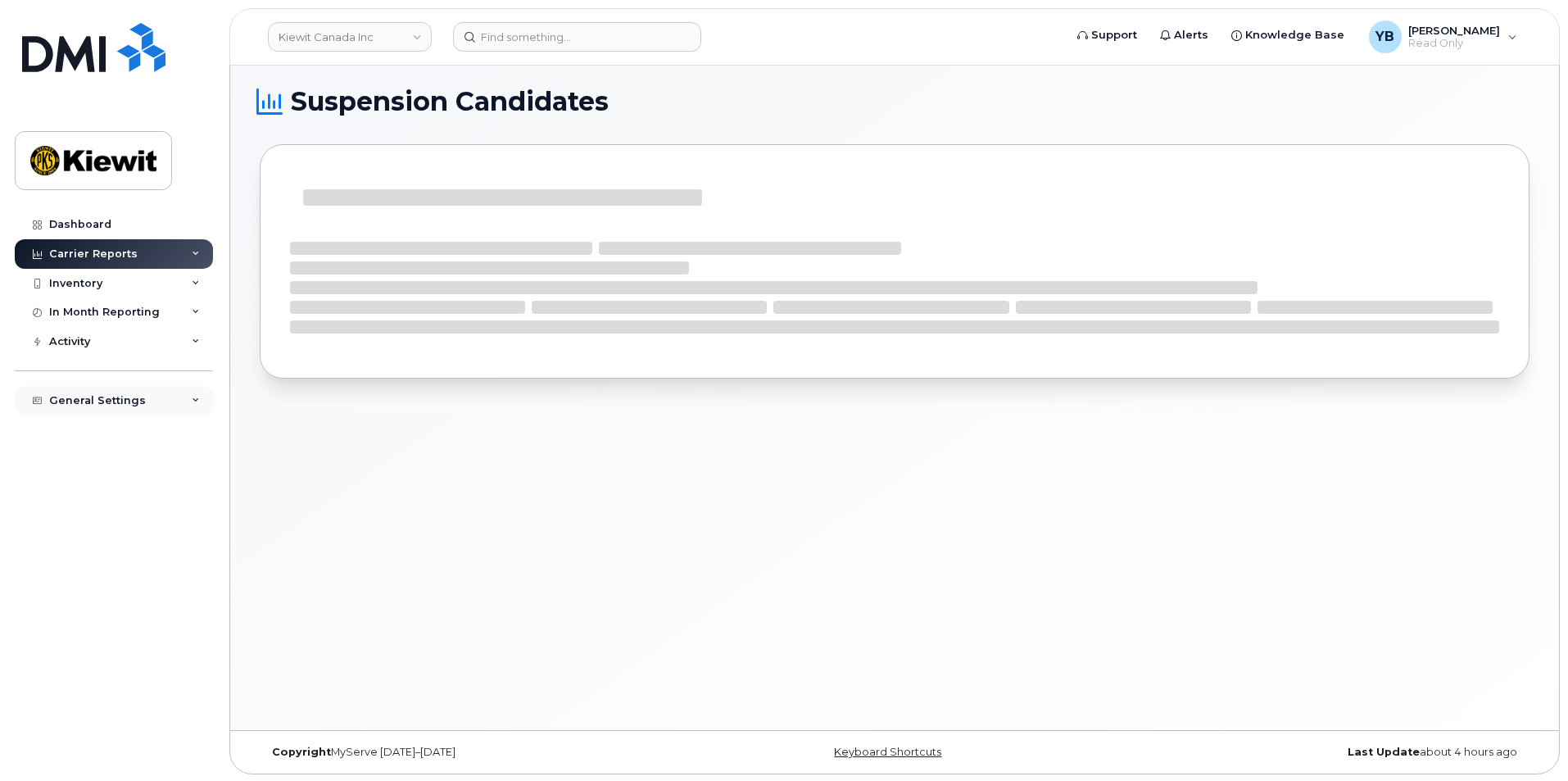
scroll to position [8, 0]
drag, startPoint x: 106, startPoint y: 375, endPoint x: 96, endPoint y: 397, distance: 24.2
click at [104, 381] on div "General Settings My Account Managers & Employees Usage Alerts Tags Data Pool Th…" at bounding box center [116, 386] width 203 height 60
click at [96, 397] on div "General Settings" at bounding box center [97, 401] width 97 height 13
click at [98, 343] on div "Activity" at bounding box center [113, 341] width 198 height 30
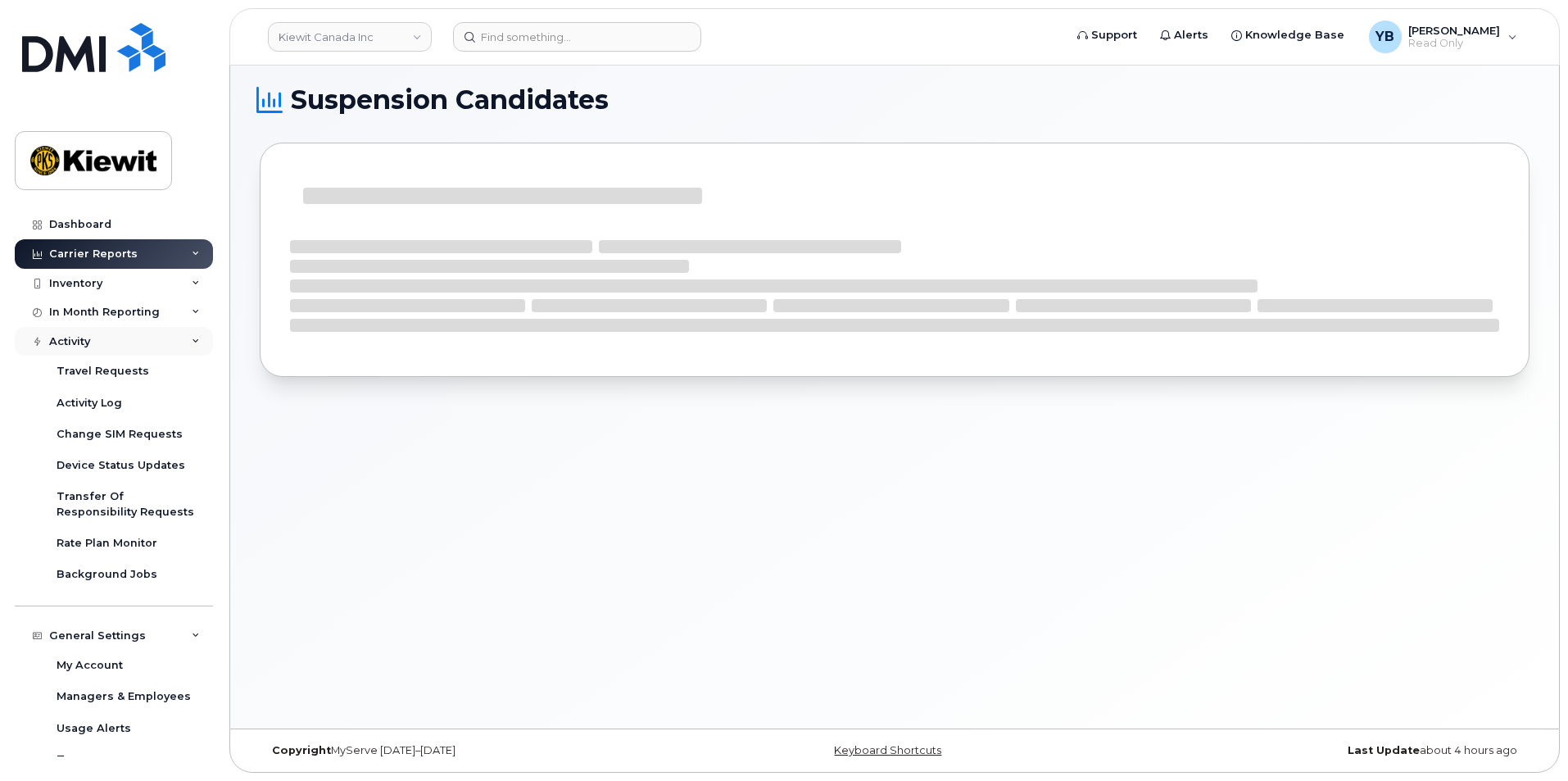
click at [112, 338] on div "Activity" at bounding box center [113, 341] width 198 height 30
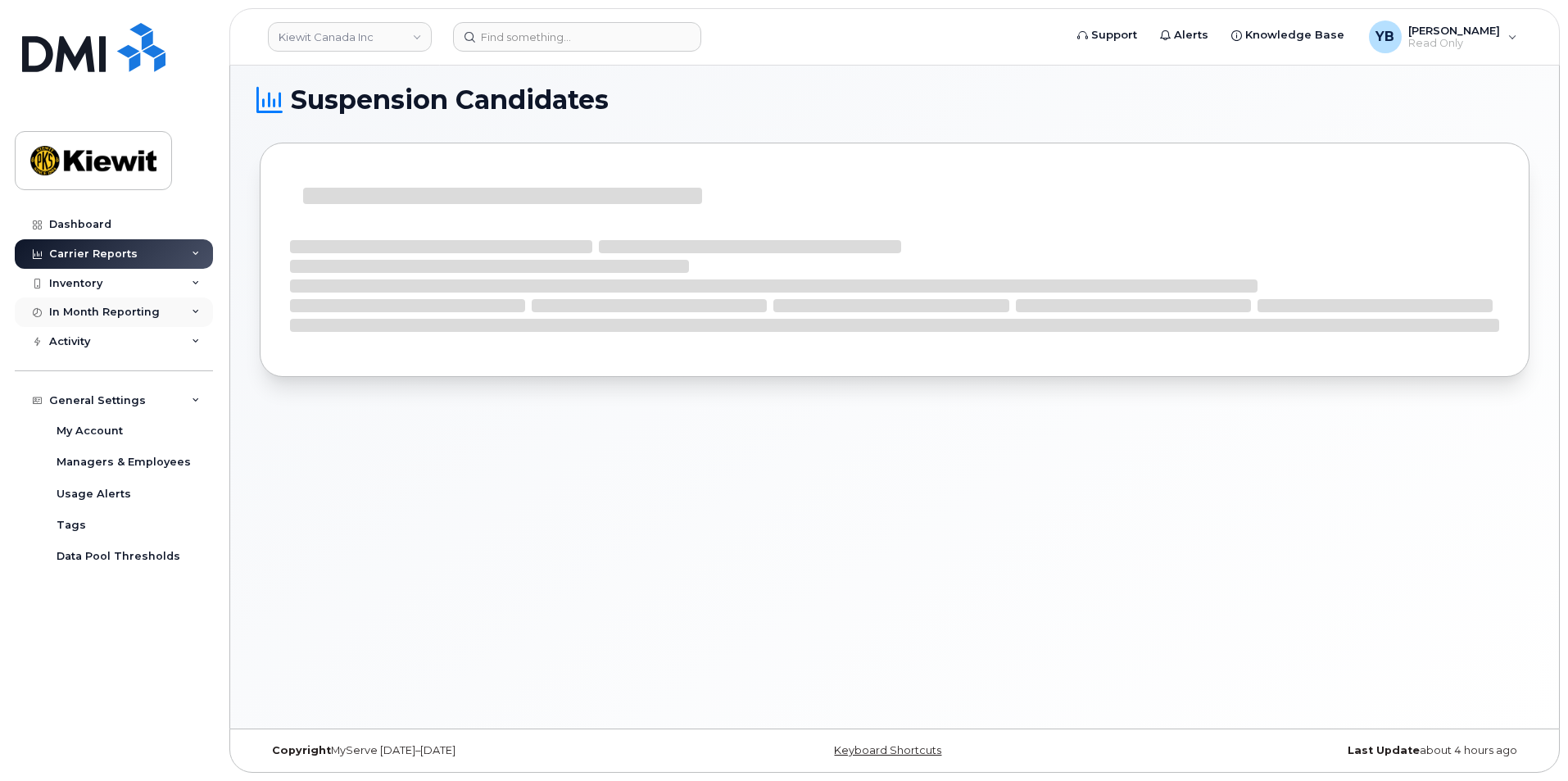
click at [112, 314] on div "In Month Reporting" at bounding box center [104, 312] width 110 height 13
click at [100, 290] on div "Inventory" at bounding box center [113, 283] width 198 height 30
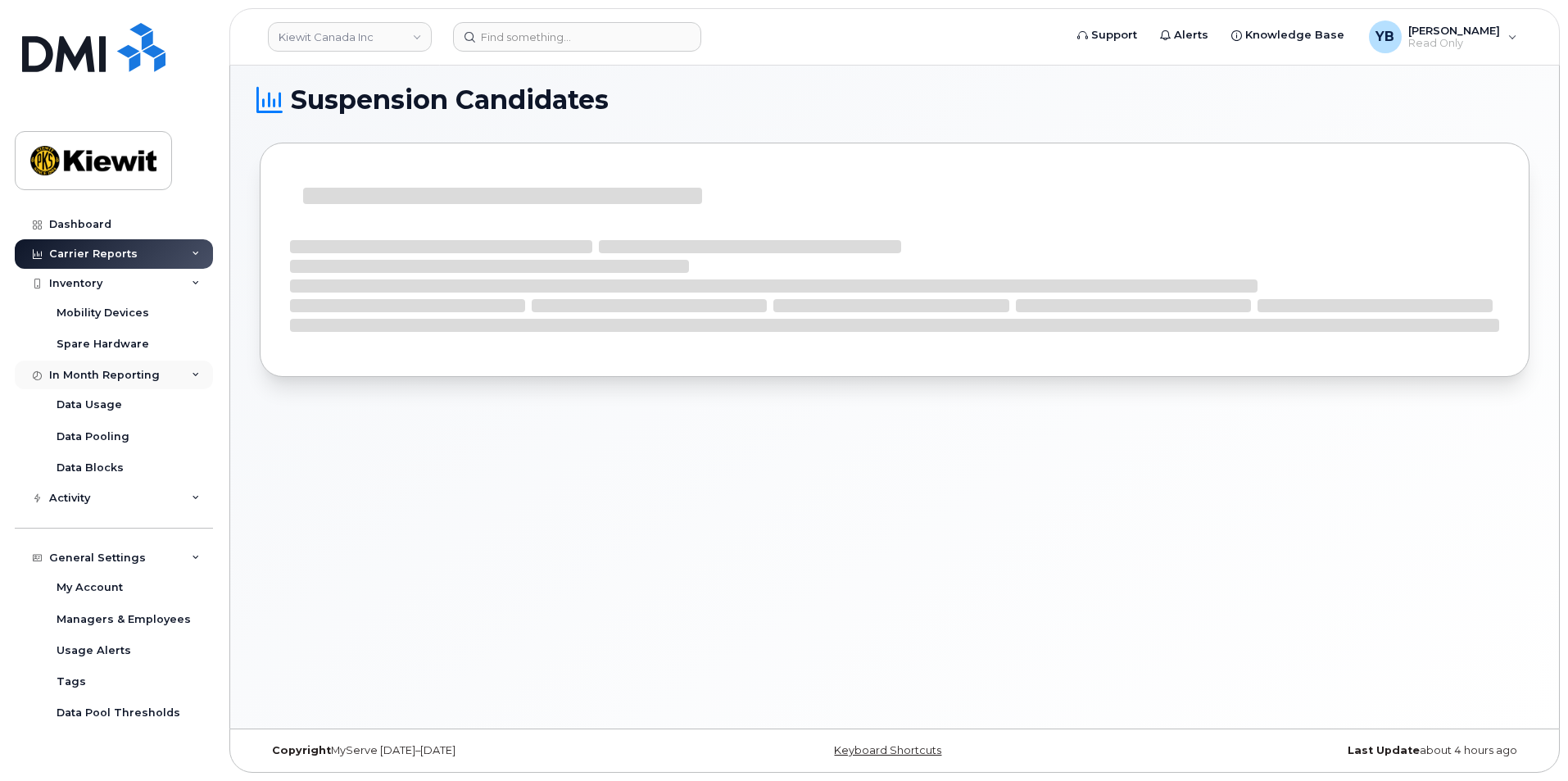
click at [106, 377] on div "In Month Reporting" at bounding box center [104, 376] width 110 height 13
click at [100, 291] on div "Inventory" at bounding box center [113, 283] width 198 height 30
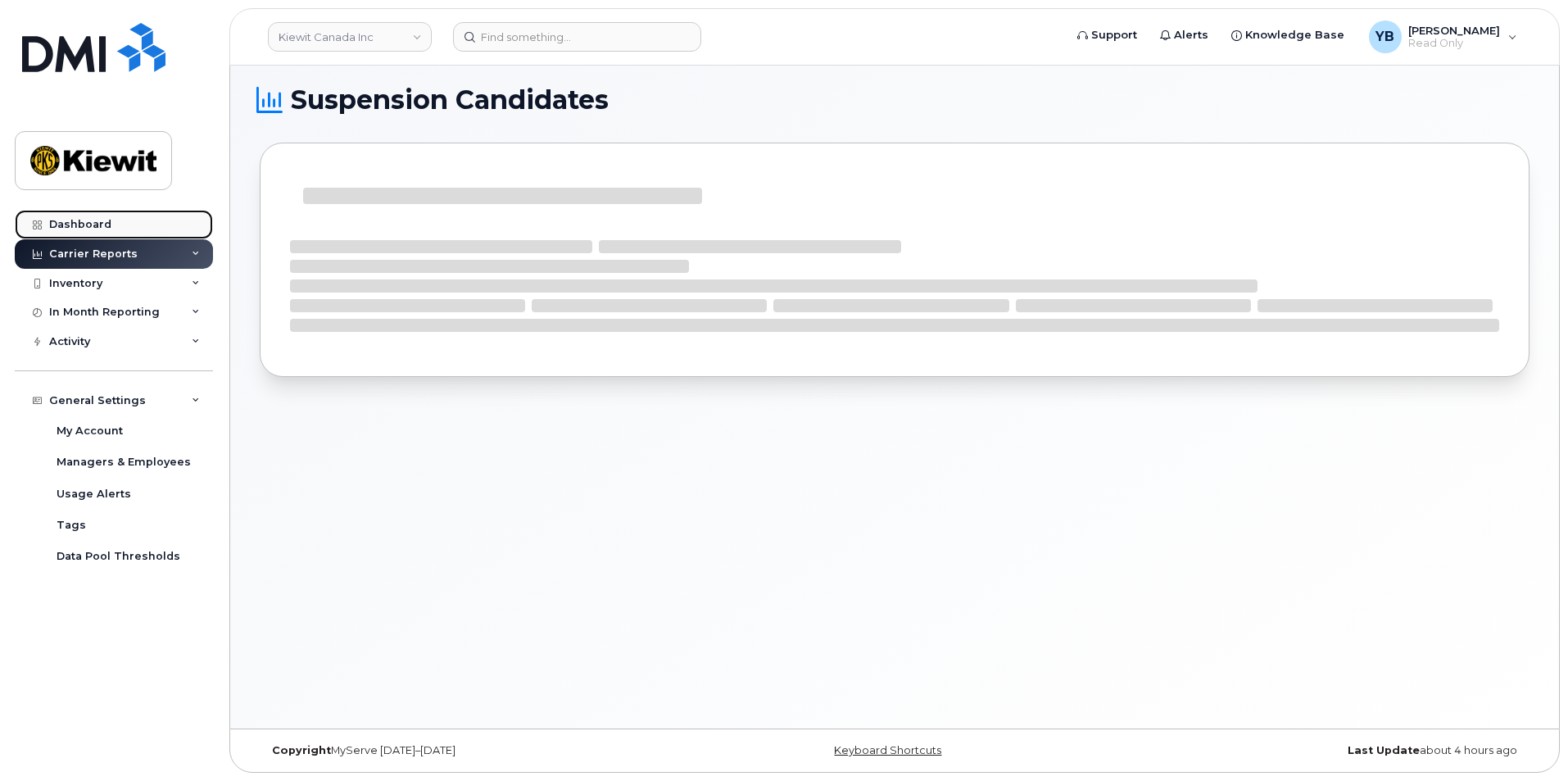
click at [106, 216] on link "Dashboard" at bounding box center [113, 224] width 198 height 30
click at [106, 222] on div "Dashboard" at bounding box center [80, 224] width 62 height 13
click at [125, 230] on link "Dashboard" at bounding box center [113, 224] width 198 height 30
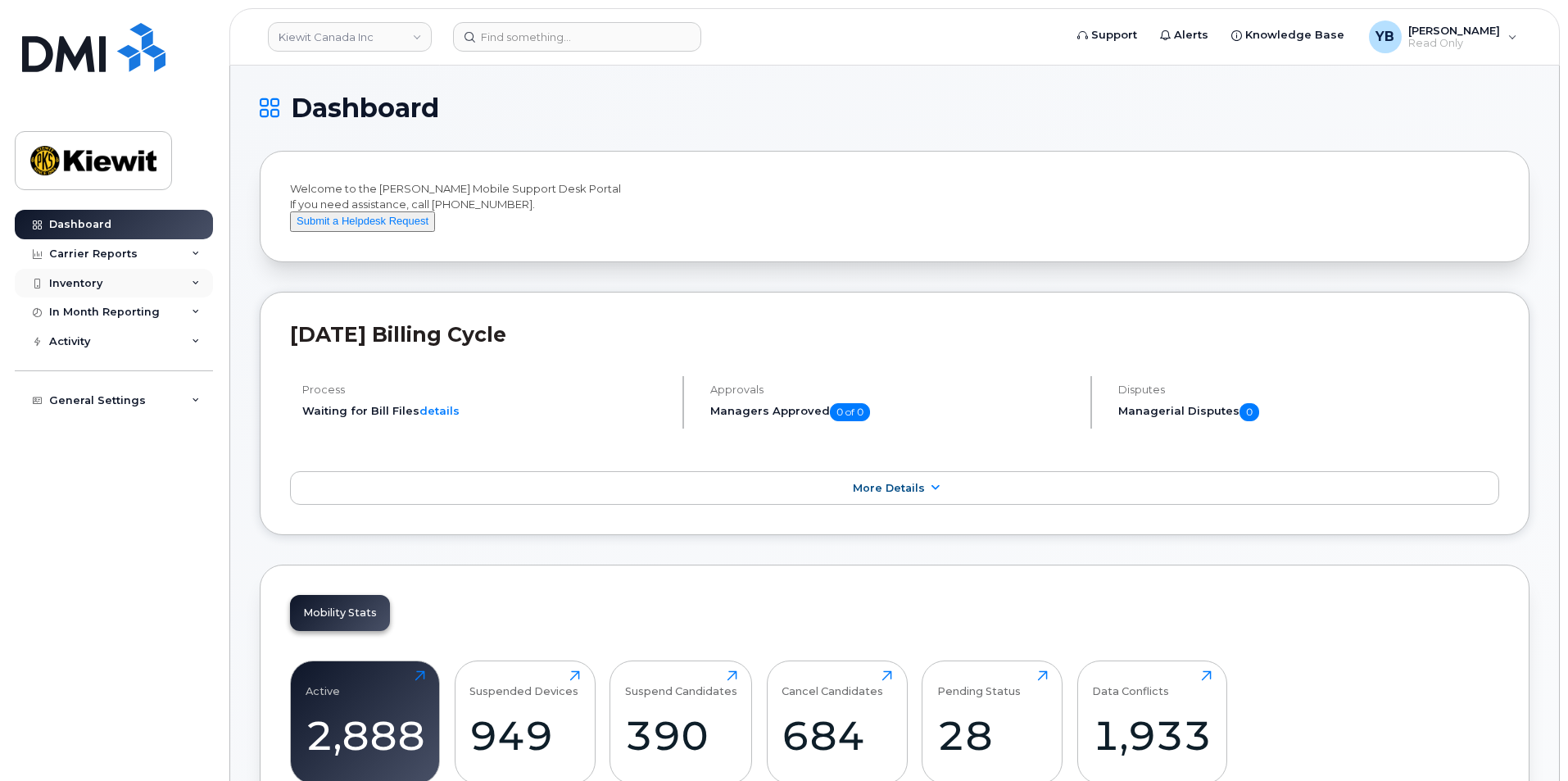
click at [106, 274] on div "Inventory" at bounding box center [113, 283] width 198 height 30
click at [114, 259] on div "Carrier Reports" at bounding box center [93, 254] width 89 height 13
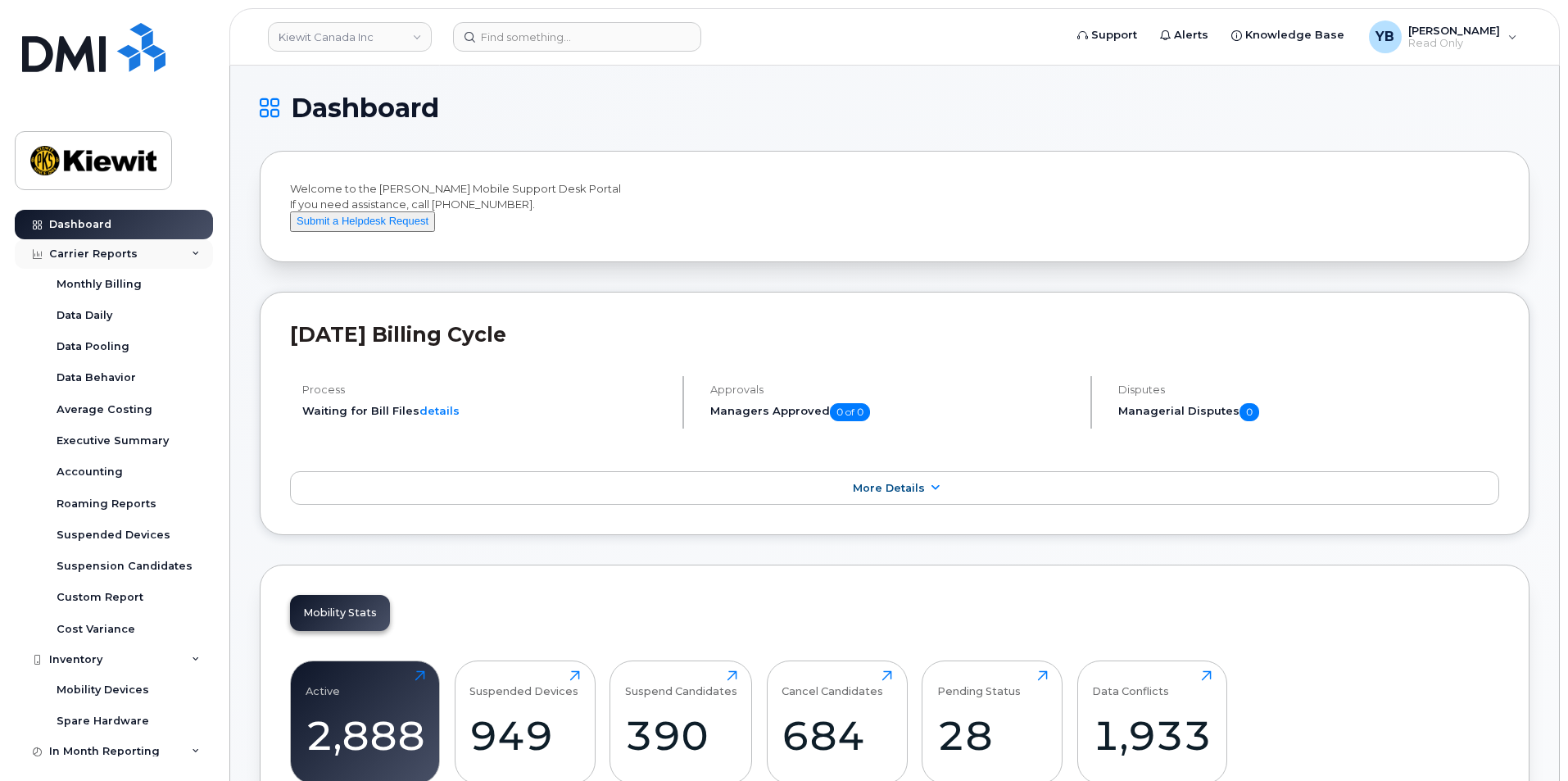
click at [145, 259] on div "Carrier Reports" at bounding box center [113, 253] width 198 height 30
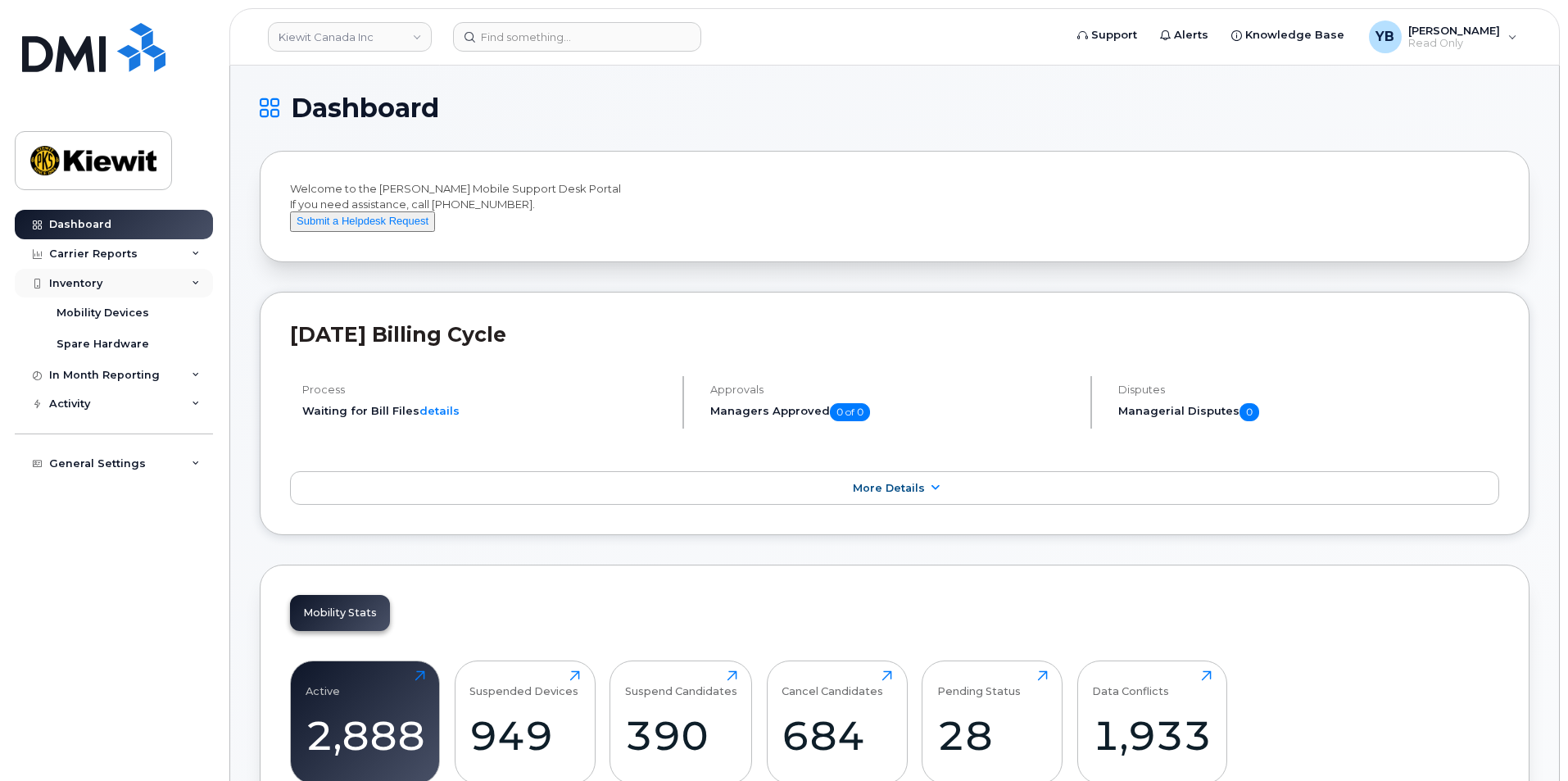
click at [88, 293] on div "Inventory" at bounding box center [113, 283] width 198 height 30
click at [556, 54] on header "Kiewit Canada Inc Support Alerts Knowledge Base YB Yacine Brahimi Read Only Eng…" at bounding box center [895, 36] width 1331 height 57
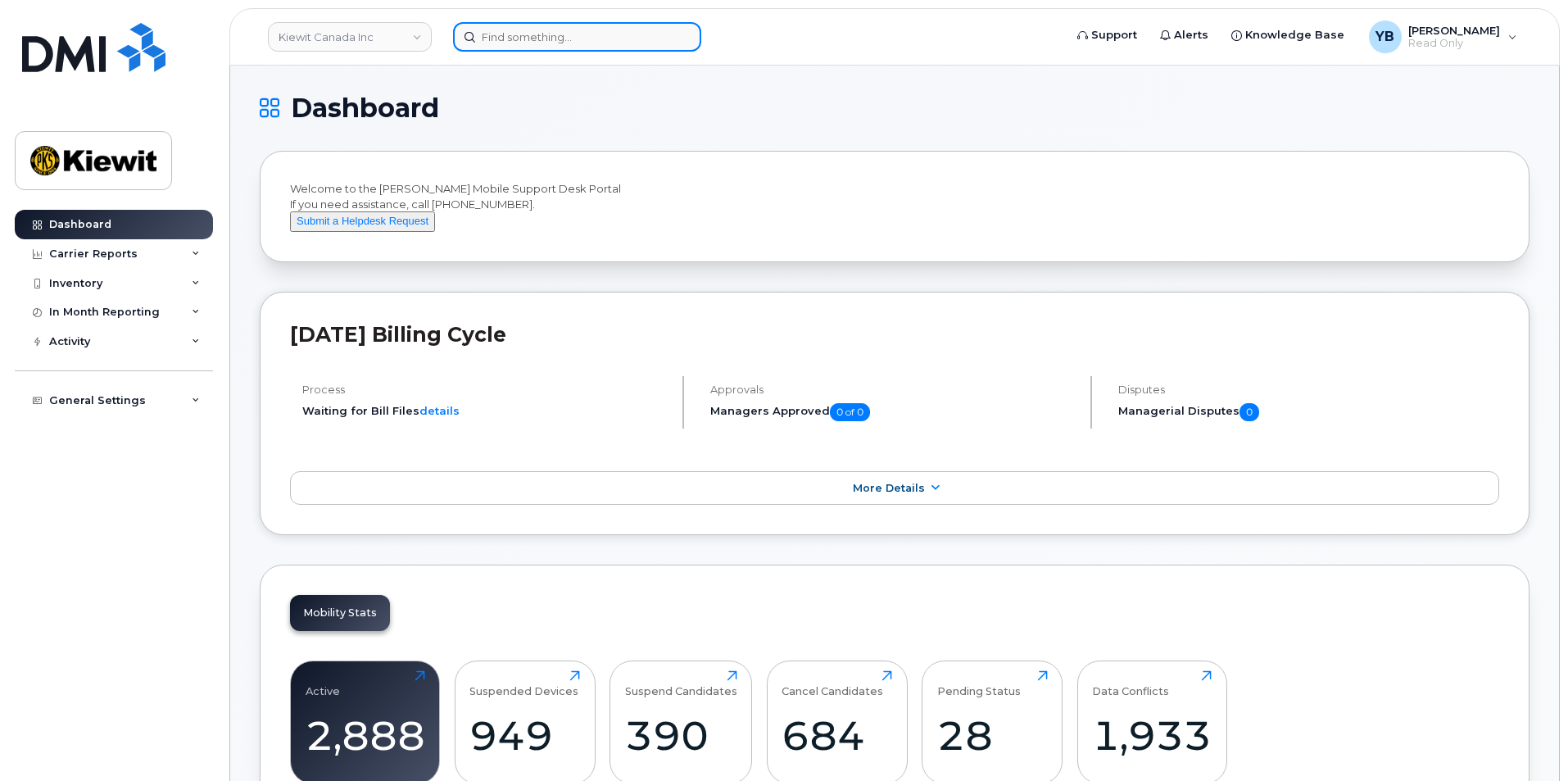
click at [556, 38] on input at bounding box center [577, 36] width 248 height 30
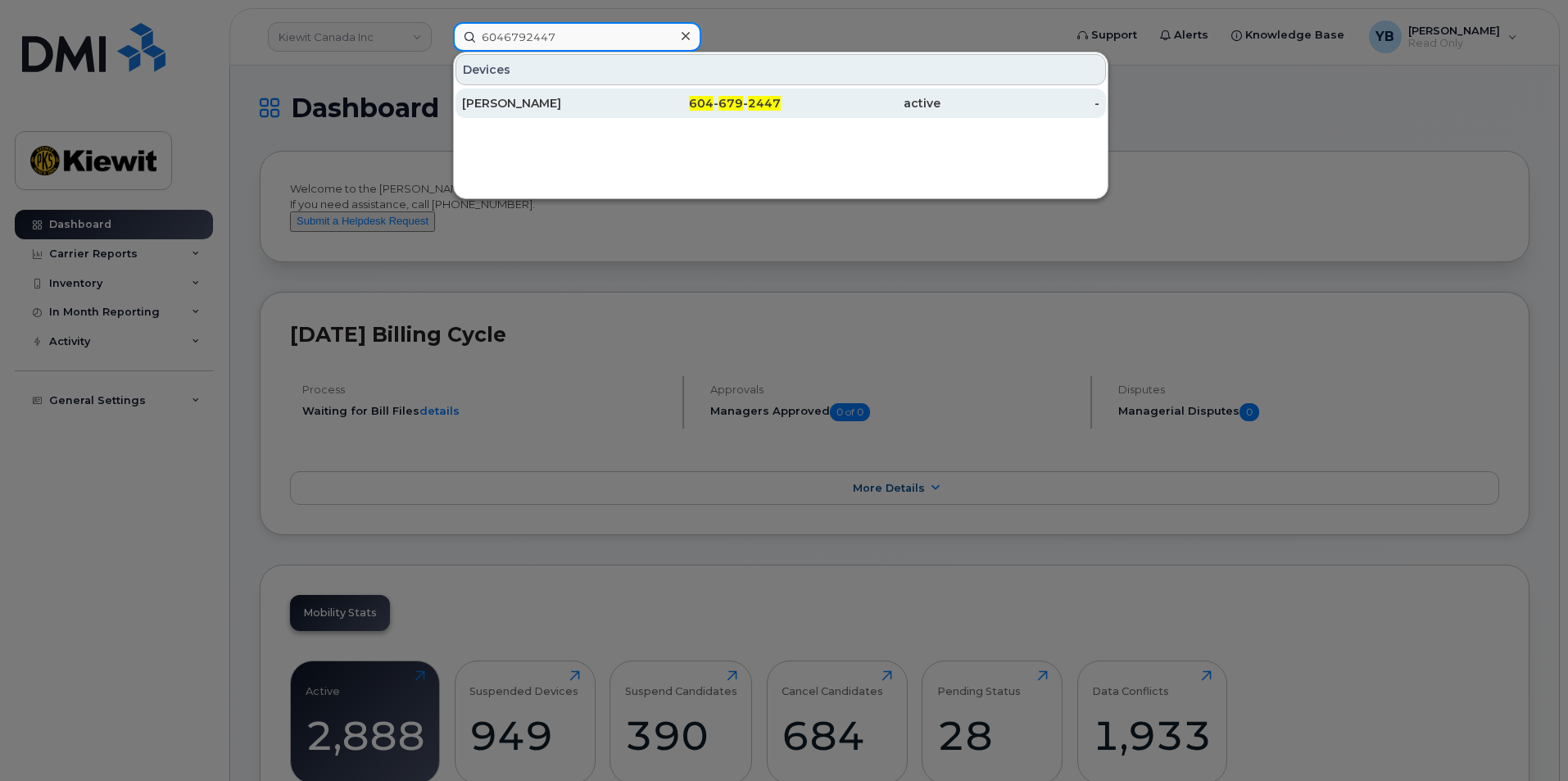
type input "6046792447"
click at [603, 106] on div "[PERSON_NAME]" at bounding box center [542, 103] width 160 height 16
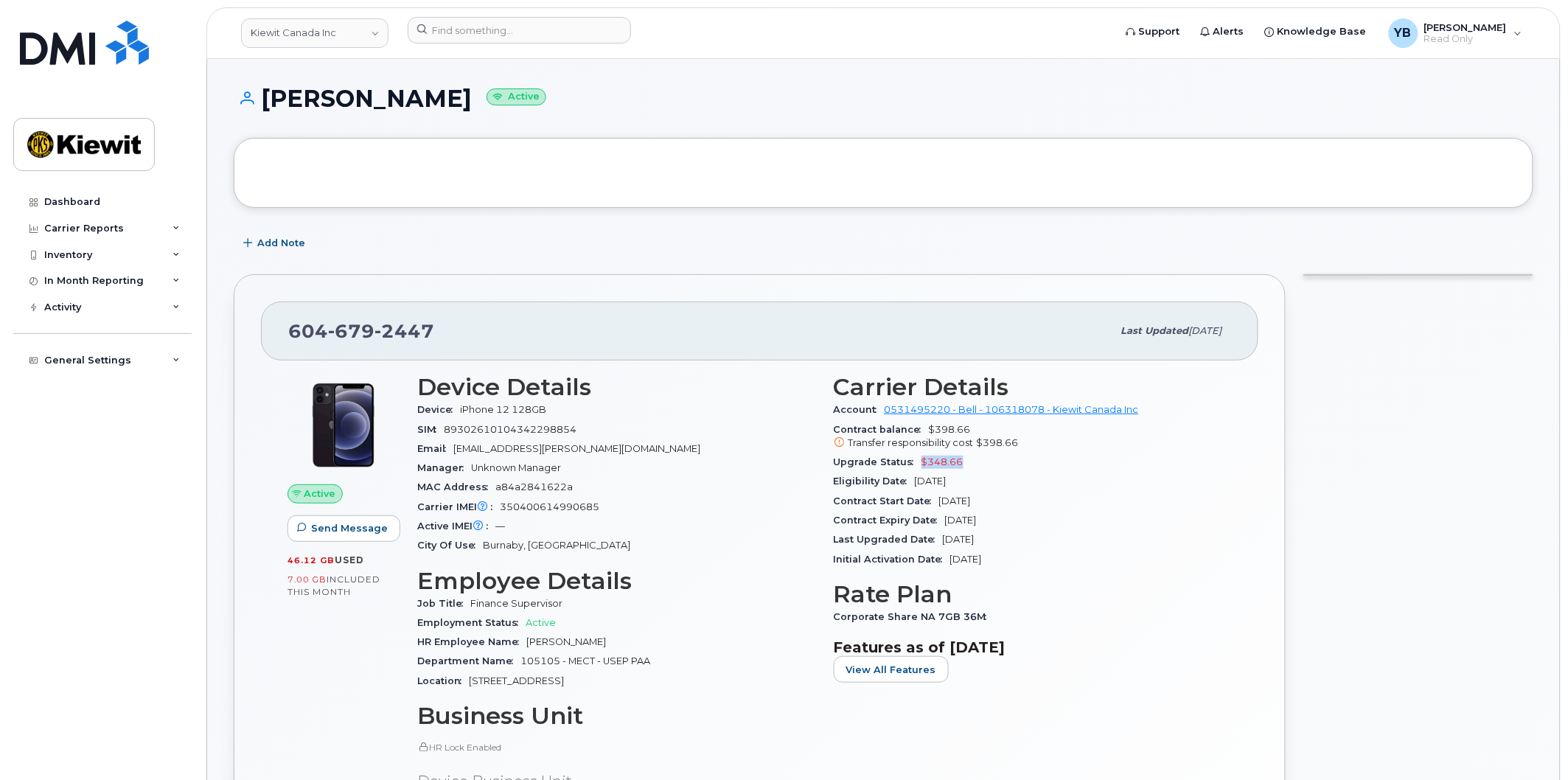
drag, startPoint x: 1003, startPoint y: 454, endPoint x: 908, endPoint y: 461, distance: 95.3
click at [908, 461] on div "Upgrade Status $348.66" at bounding box center [1033, 462] width 399 height 20
click at [977, 465] on div "Upgrade Status $348.66" at bounding box center [1033, 462] width 399 height 20
drag, startPoint x: 993, startPoint y: 489, endPoint x: 938, endPoint y: 485, distance: 55.1
click at [938, 485] on div "Eligibility Date [DATE]" at bounding box center [1033, 482] width 399 height 20
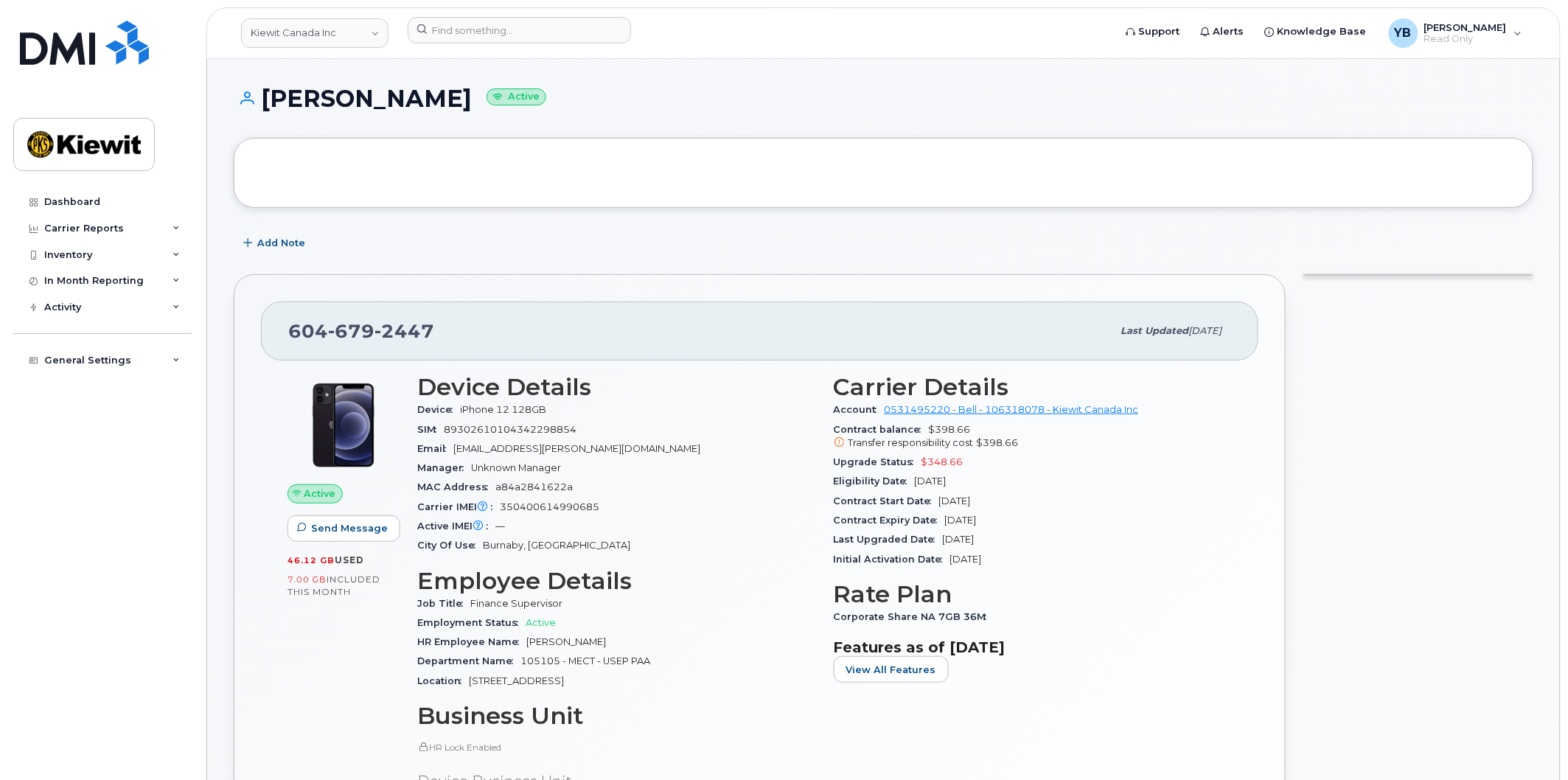
click at [951, 488] on div "Eligibility Date [DATE]" at bounding box center [1033, 482] width 399 height 20
drag, startPoint x: 1009, startPoint y: 509, endPoint x: 923, endPoint y: 502, distance: 86.3
click at [923, 502] on div "Contract Start Date [DATE]" at bounding box center [1033, 502] width 399 height 20
click at [1034, 513] on div "Contract Expiry Date [DATE]" at bounding box center [1033, 521] width 399 height 20
drag, startPoint x: 1038, startPoint y: 528, endPoint x: 1001, endPoint y: 543, distance: 39.9
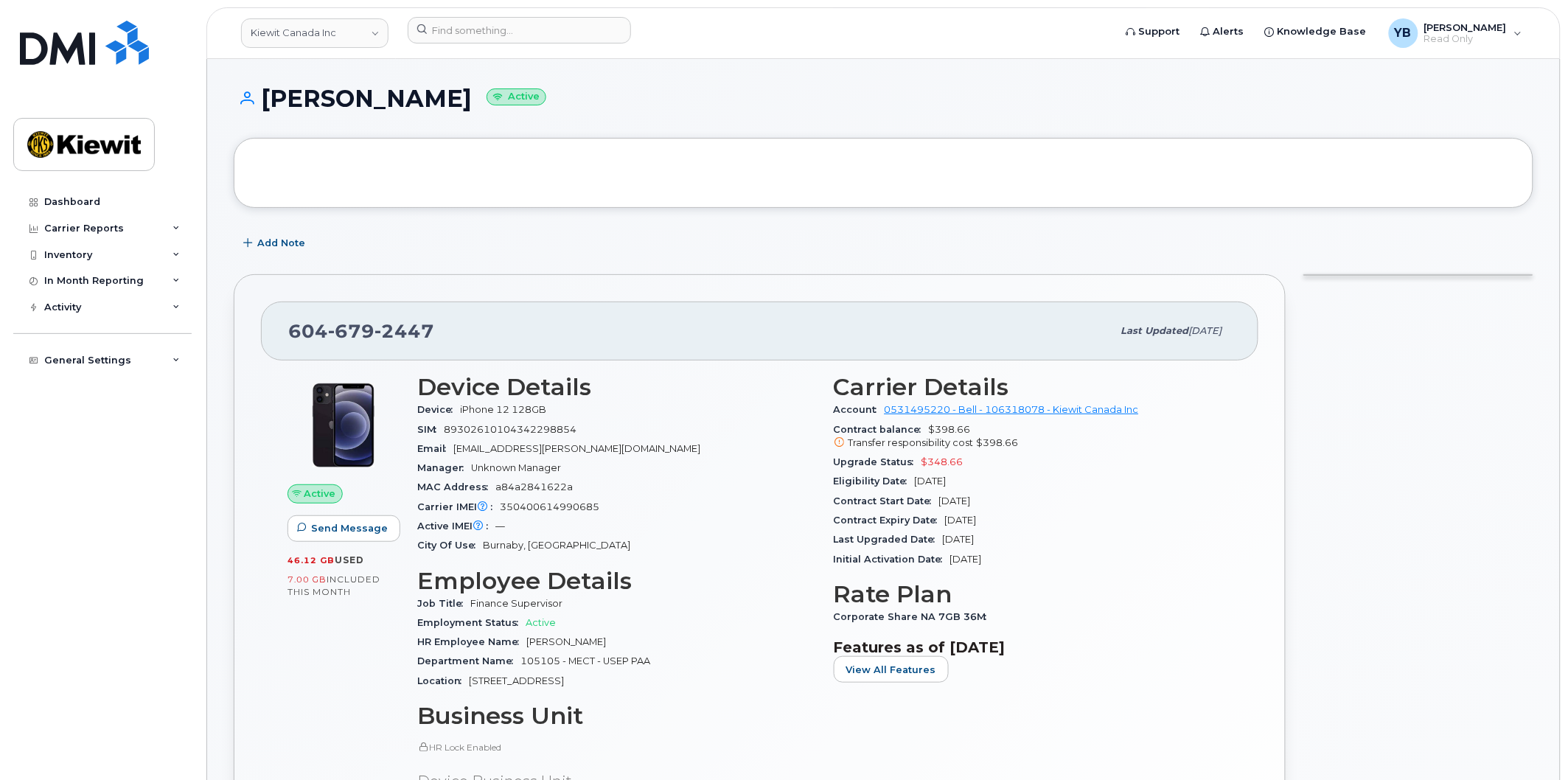
click at [1001, 543] on section "Carrier Details Account 0531495220 - Bell - 106318078 - [PERSON_NAME] Canada In…" at bounding box center [1033, 471] width 399 height 195
click at [975, 543] on span "[DATE]" at bounding box center [958, 540] width 32 height 11
click at [109, 313] on div "Activity" at bounding box center [102, 307] width 178 height 27
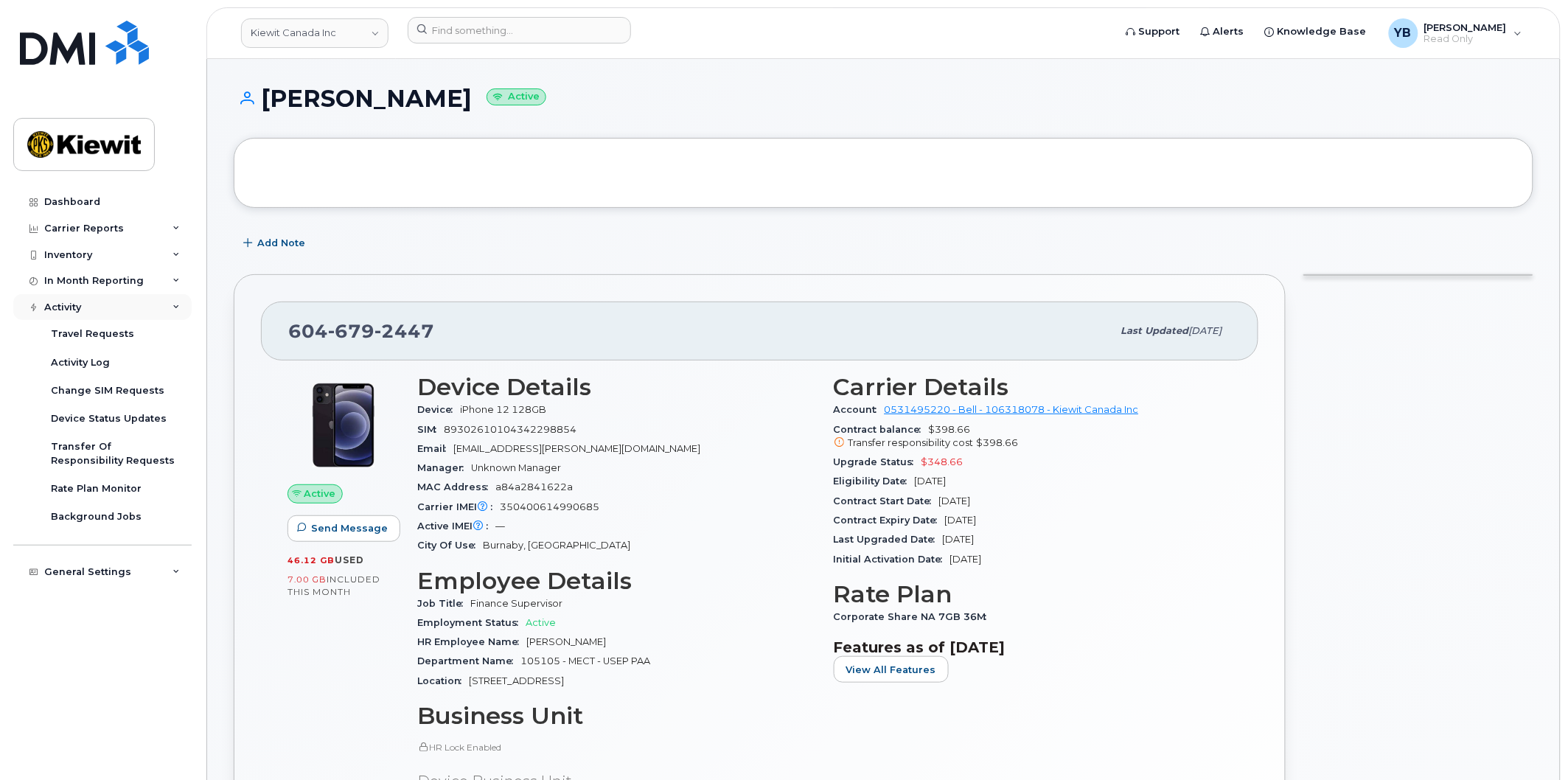
click at [119, 312] on div "Activity" at bounding box center [102, 307] width 178 height 27
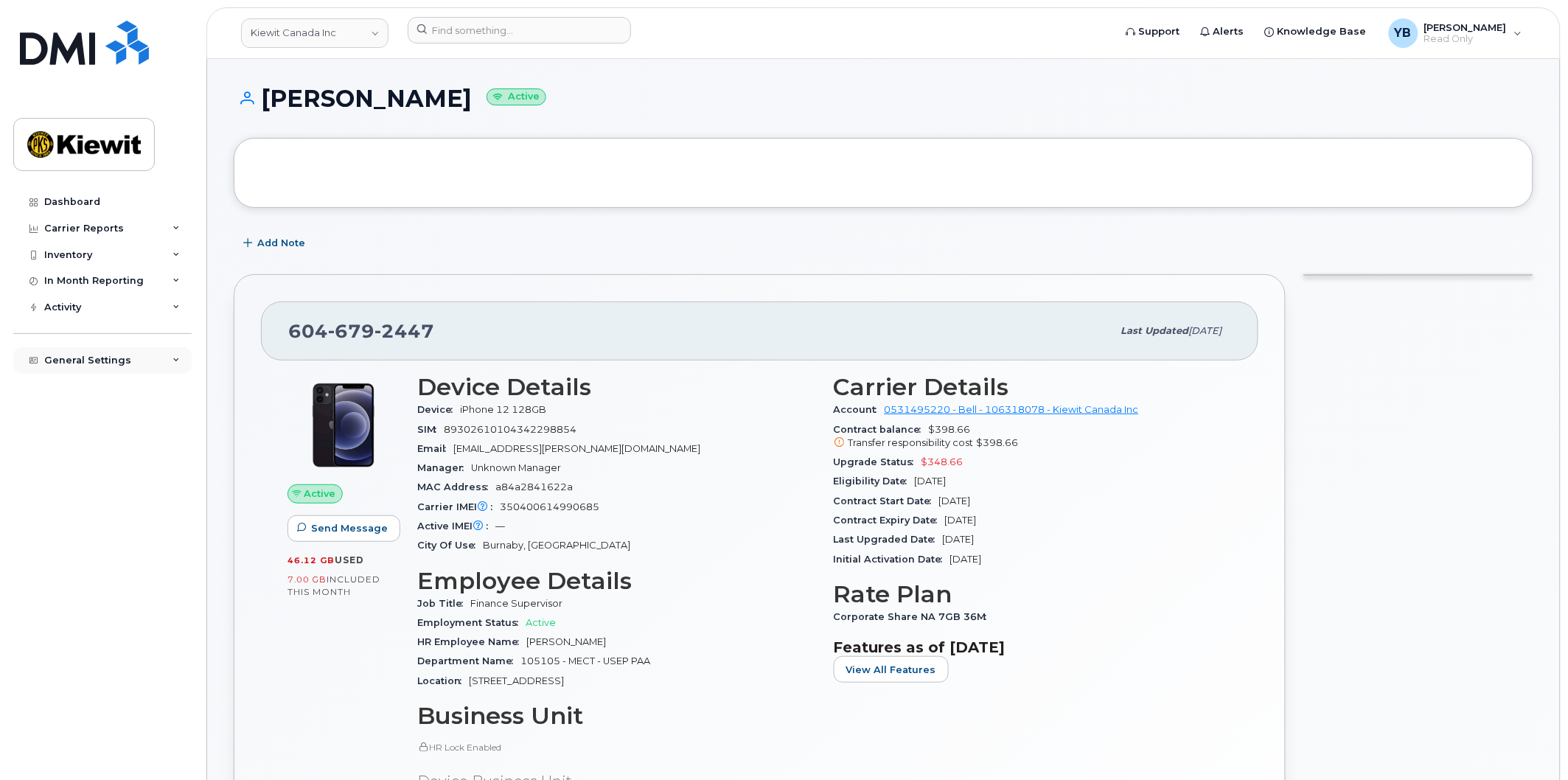
click at [128, 370] on div "General Settings" at bounding box center [102, 361] width 178 height 27
click at [151, 367] on div "General Settings" at bounding box center [102, 361] width 178 height 27
click at [147, 325] on div "General Settings My Account Managers & Employees Usage Alerts Tags Data Pool Th…" at bounding box center [104, 347] width 182 height 54
click at [145, 311] on div "Activity" at bounding box center [102, 307] width 178 height 27
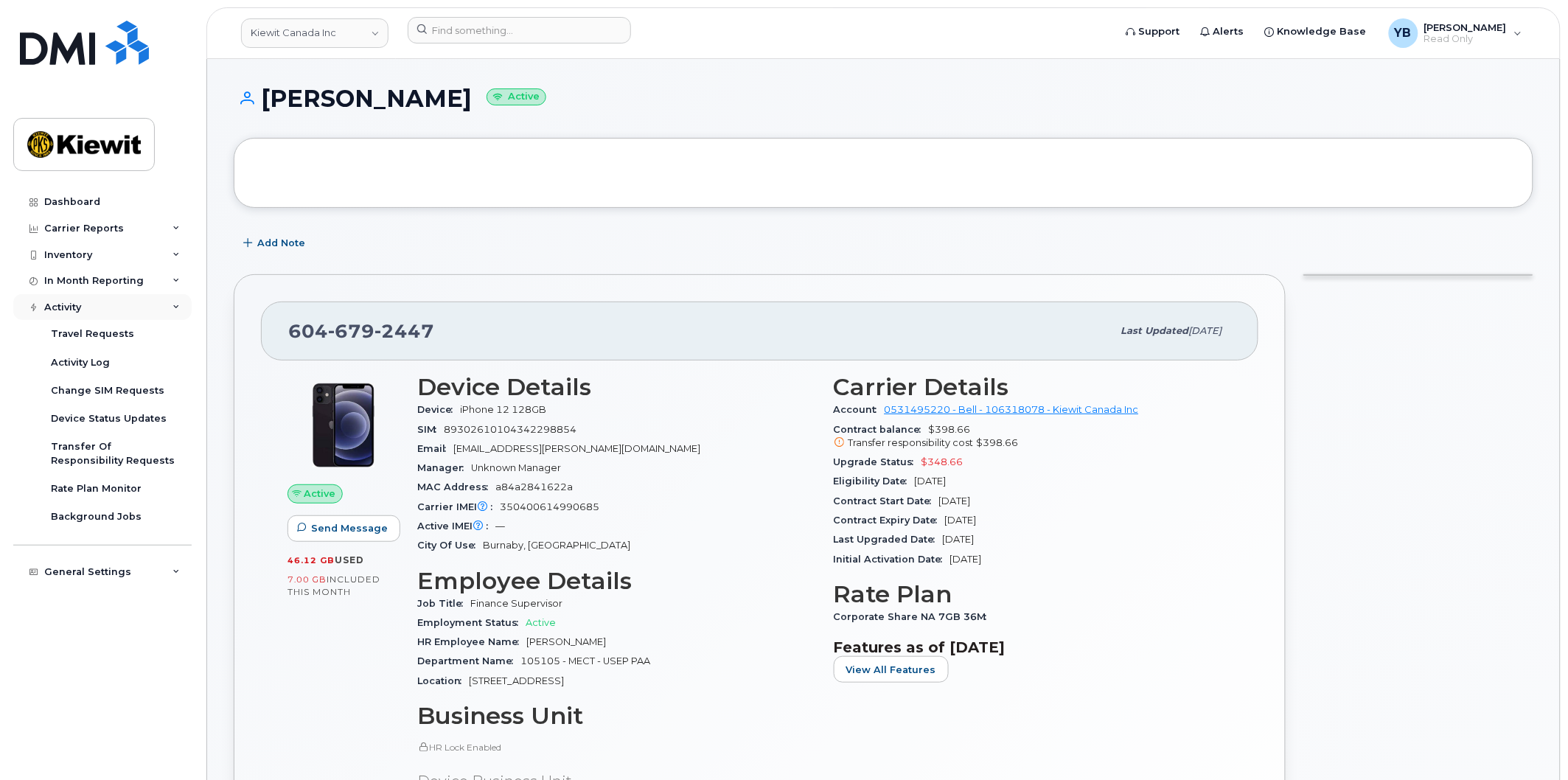
click at [116, 306] on div "Activity" at bounding box center [102, 307] width 178 height 27
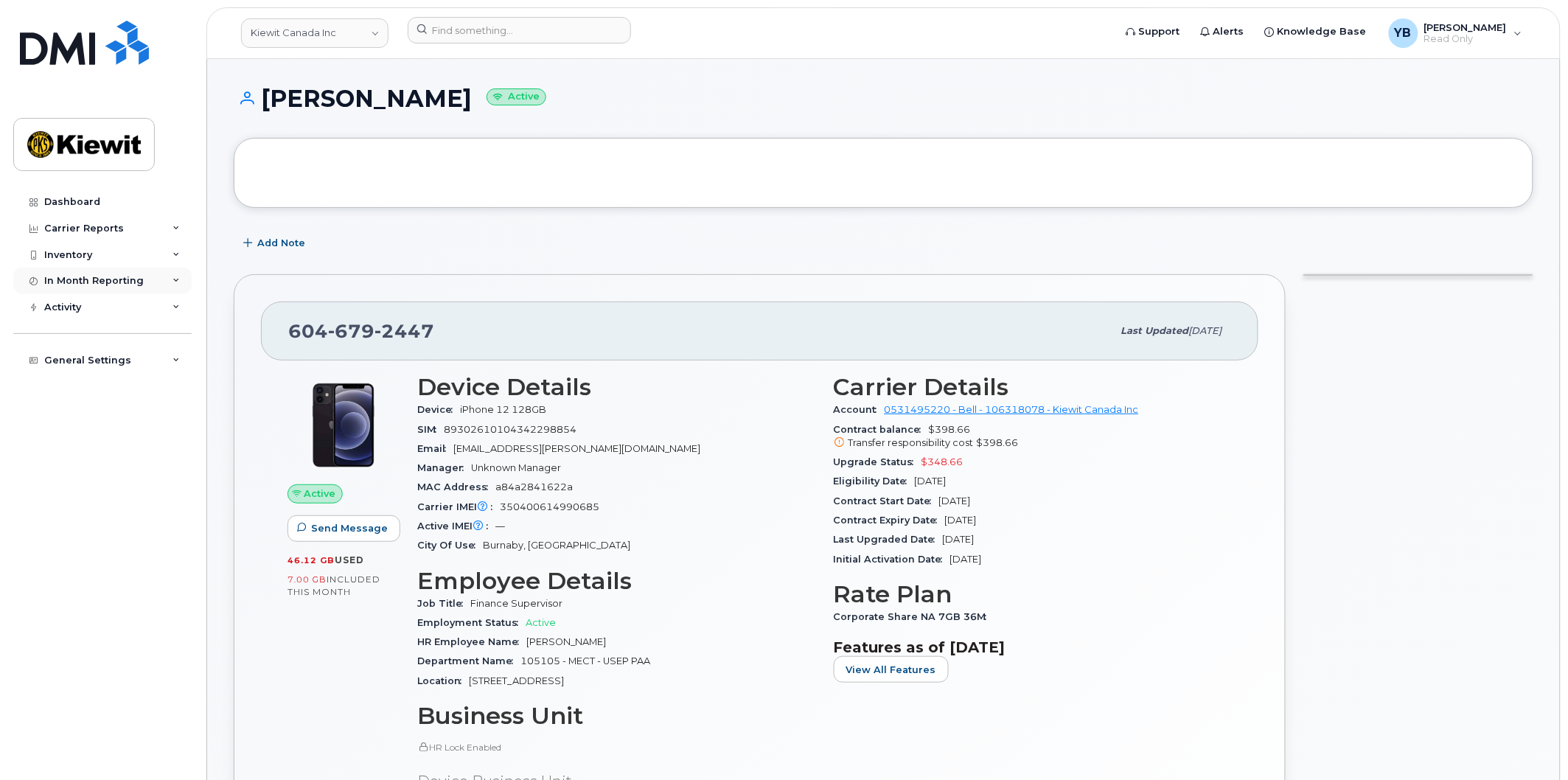
click at [116, 283] on div "In Month Reporting" at bounding box center [94, 281] width 99 height 11
drag, startPoint x: 116, startPoint y: 283, endPoint x: 120, endPoint y: 274, distance: 9.8
click at [120, 283] on div "In Month Reporting" at bounding box center [94, 281] width 99 height 11
click at [121, 261] on div "Inventory" at bounding box center [102, 255] width 178 height 27
click at [116, 261] on div "Inventory" at bounding box center [102, 255] width 178 height 27
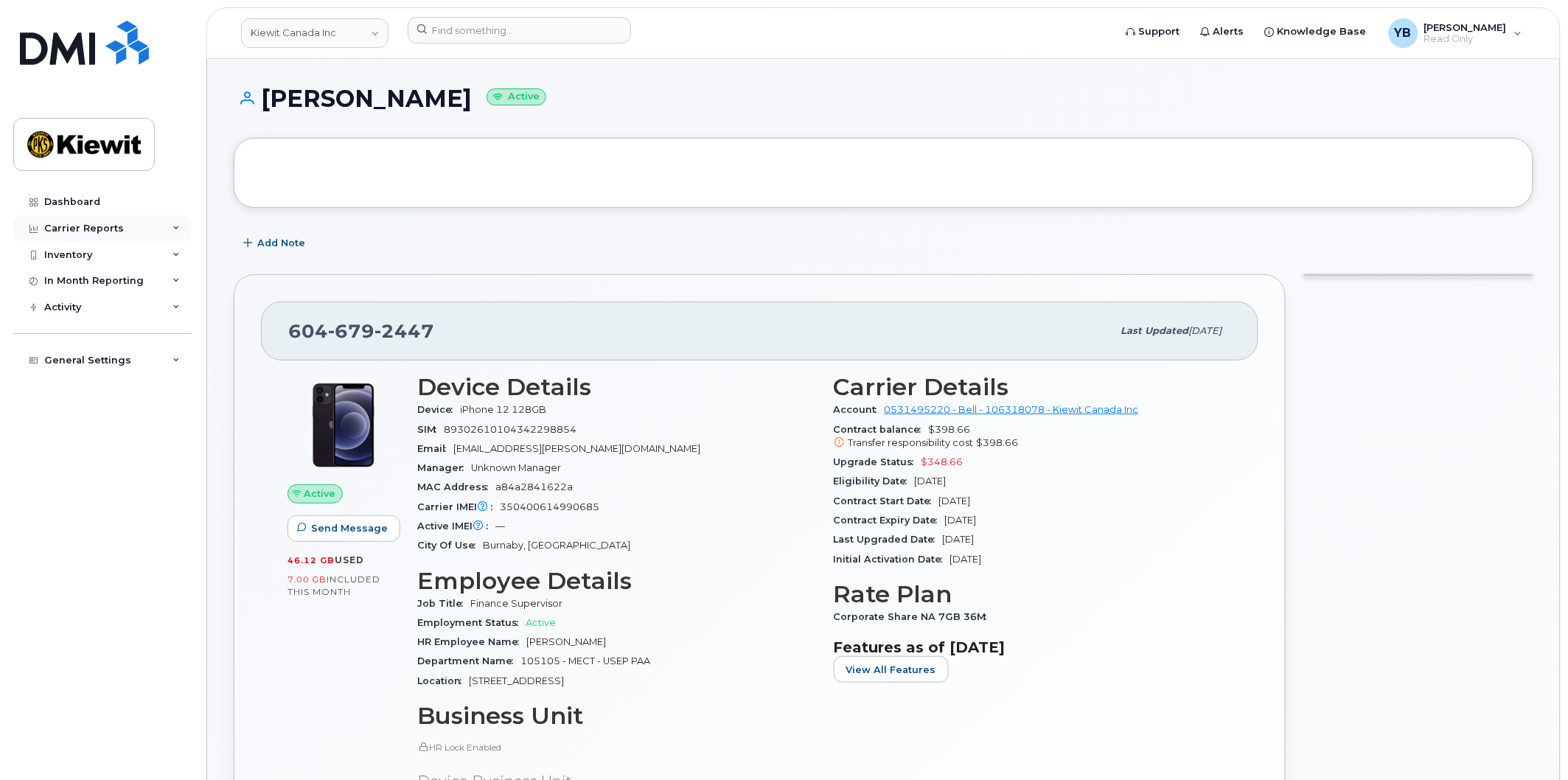
click at [118, 232] on div "Carrier Reports" at bounding box center [84, 229] width 80 height 11
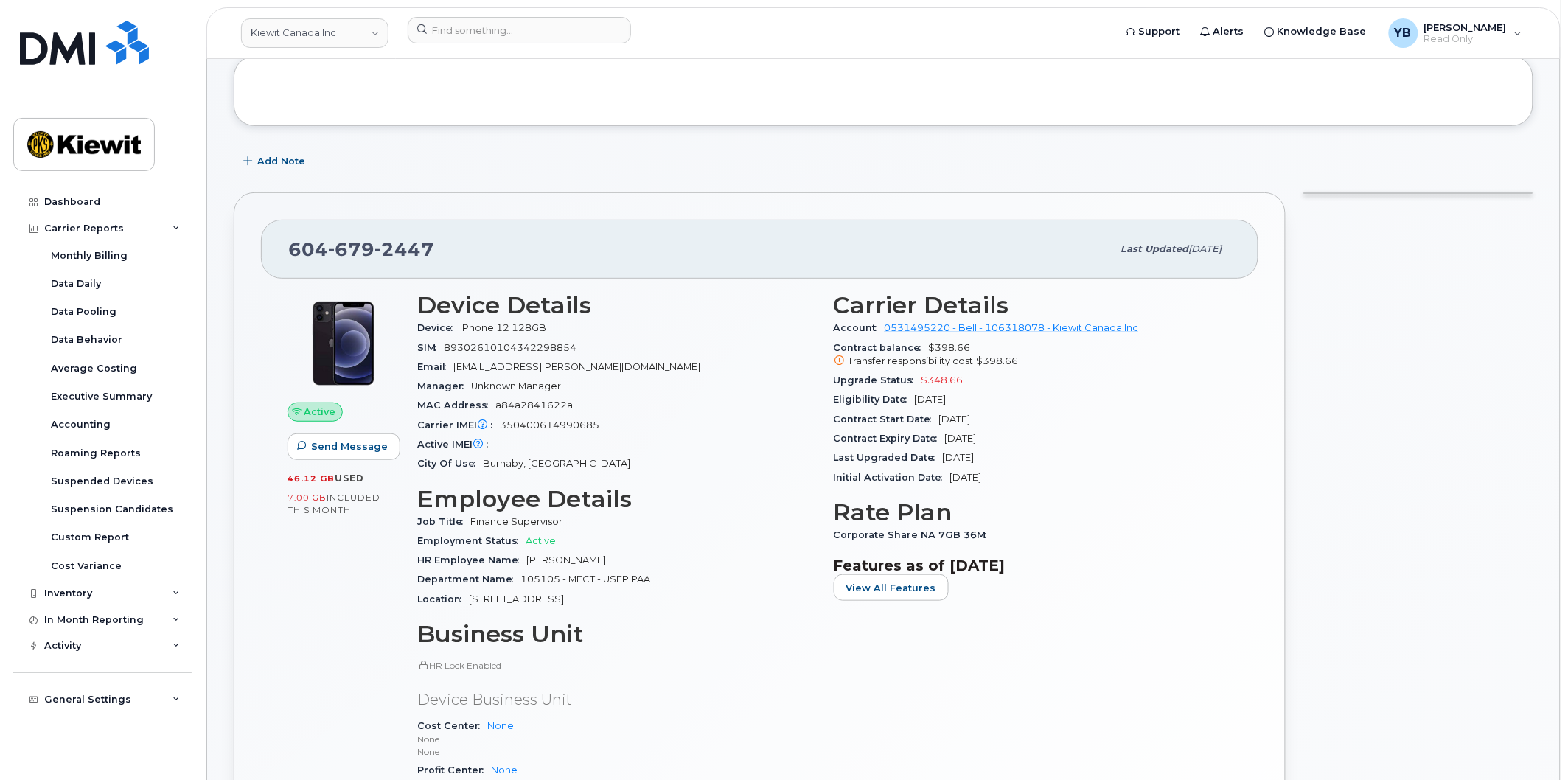
click at [941, 390] on div "Eligibility Date [DATE]" at bounding box center [1033, 400] width 399 height 20
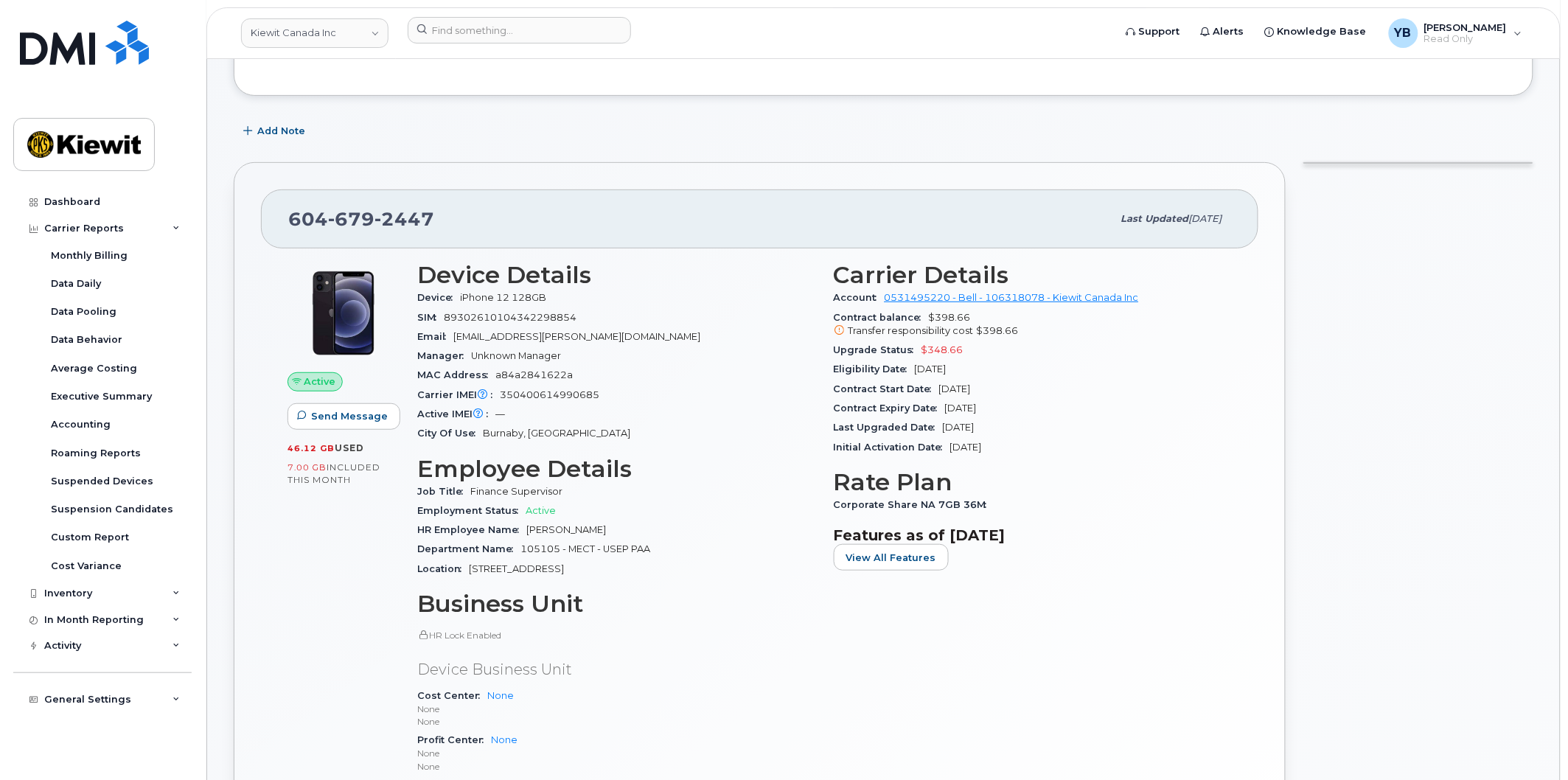
scroll to position [164, 0]
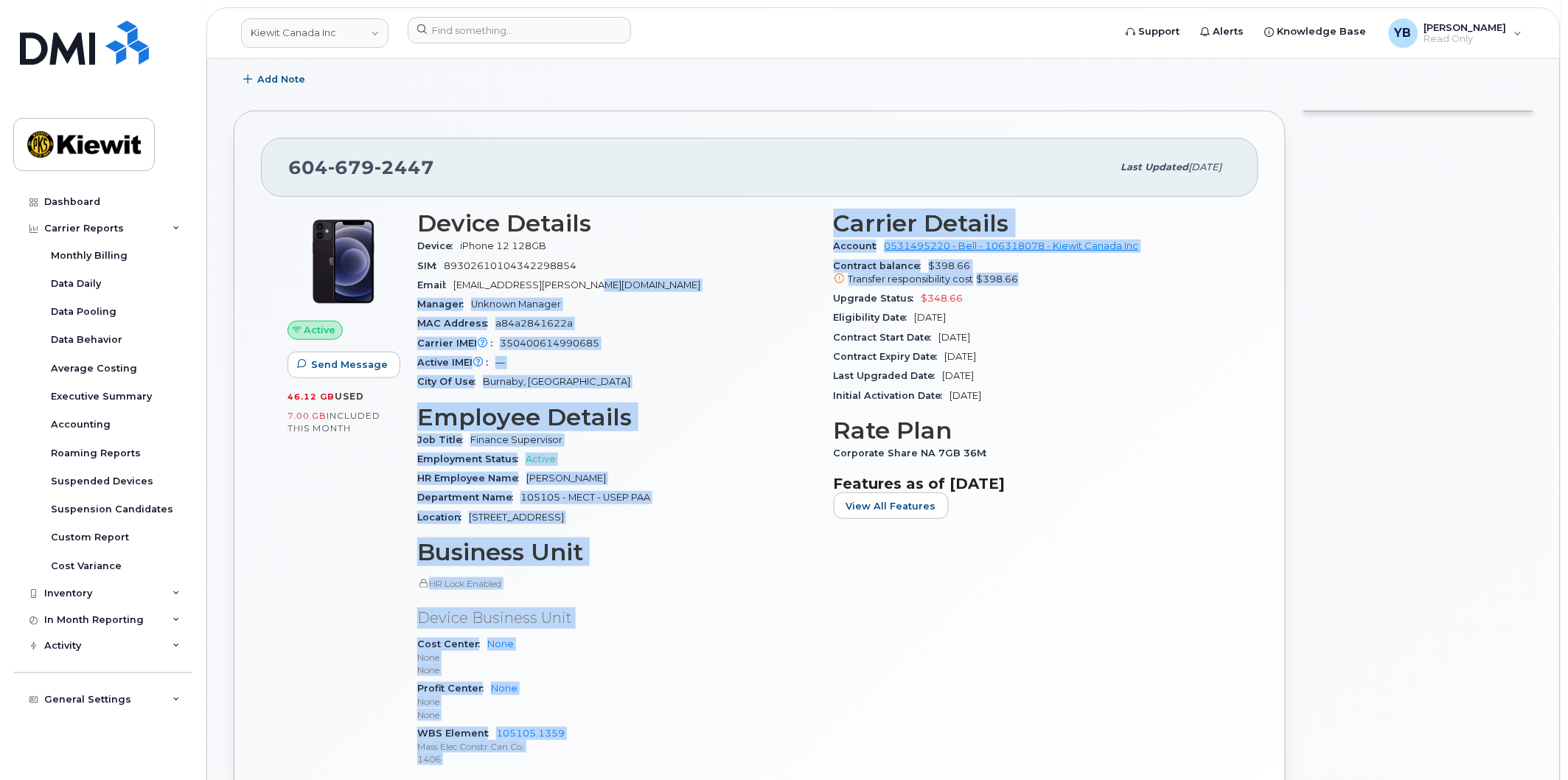
drag, startPoint x: 990, startPoint y: 276, endPoint x: 821, endPoint y: 278, distance: 169.0
click at [821, 278] on div "Device Details Device iPhone 12 128GB SIM [TECHNICAL_ID] Email [EMAIL_ADDRESS][…" at bounding box center [825, 495] width 833 height 588
click at [856, 286] on div "Contract balance $398.66 Transfer responsibility cost $398.66" at bounding box center [1033, 273] width 399 height 33
drag, startPoint x: 878, startPoint y: 306, endPoint x: 996, endPoint y: 313, distance: 118.2
click at [996, 313] on section "Carrier Details Account 0531495220 - Bell - 106318078 - [PERSON_NAME] Canada In…" at bounding box center [1033, 308] width 399 height 195
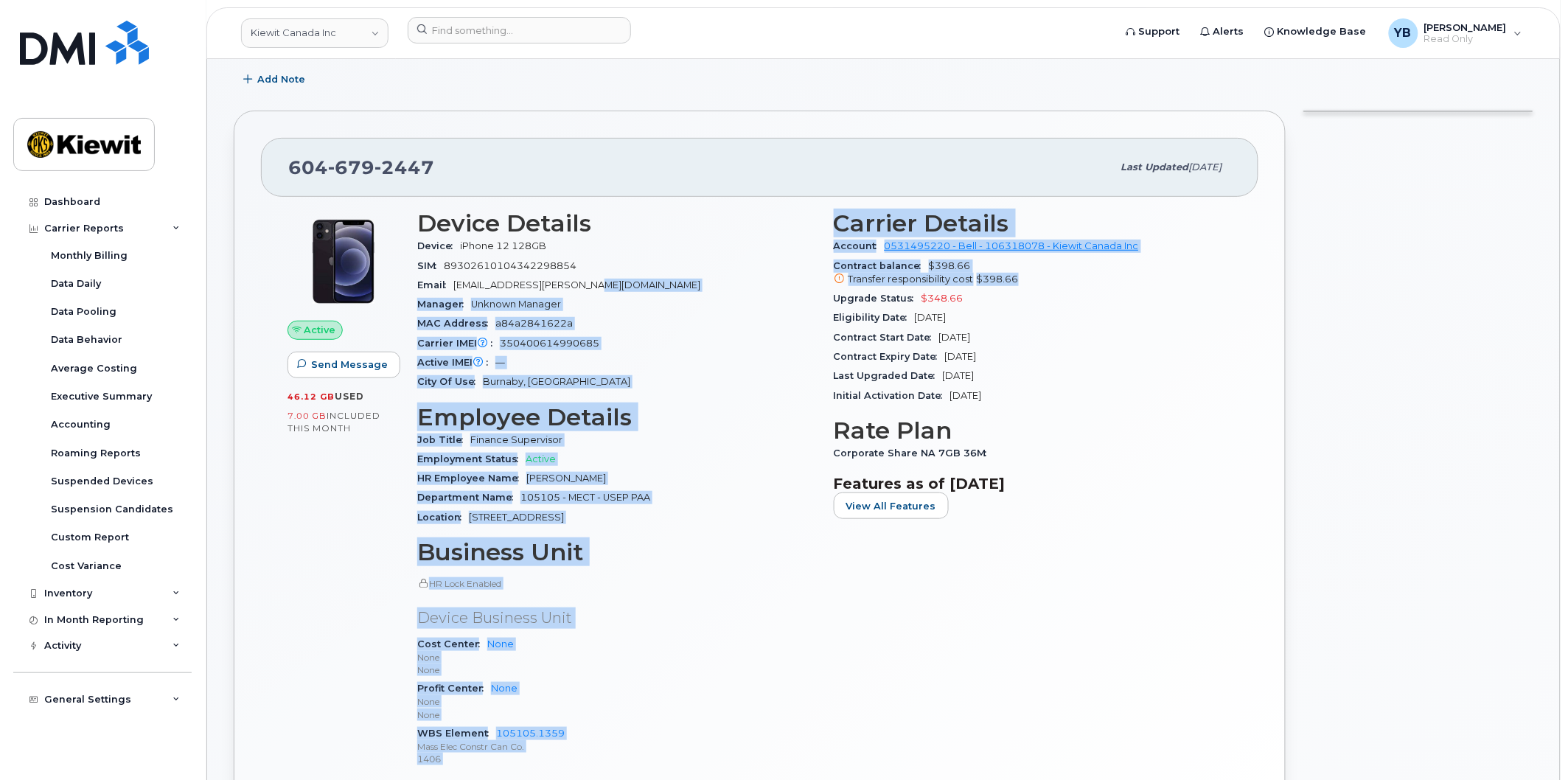
click at [996, 314] on div "Eligibility Date [DATE]" at bounding box center [1033, 318] width 399 height 20
drag, startPoint x: 1015, startPoint y: 313, endPoint x: 826, endPoint y: 317, distance: 189.0
click at [826, 317] on div "Carrier Details Account 0531495220 - Bell - 106318078 - [PERSON_NAME] Canada In…" at bounding box center [1033, 495] width 417 height 588
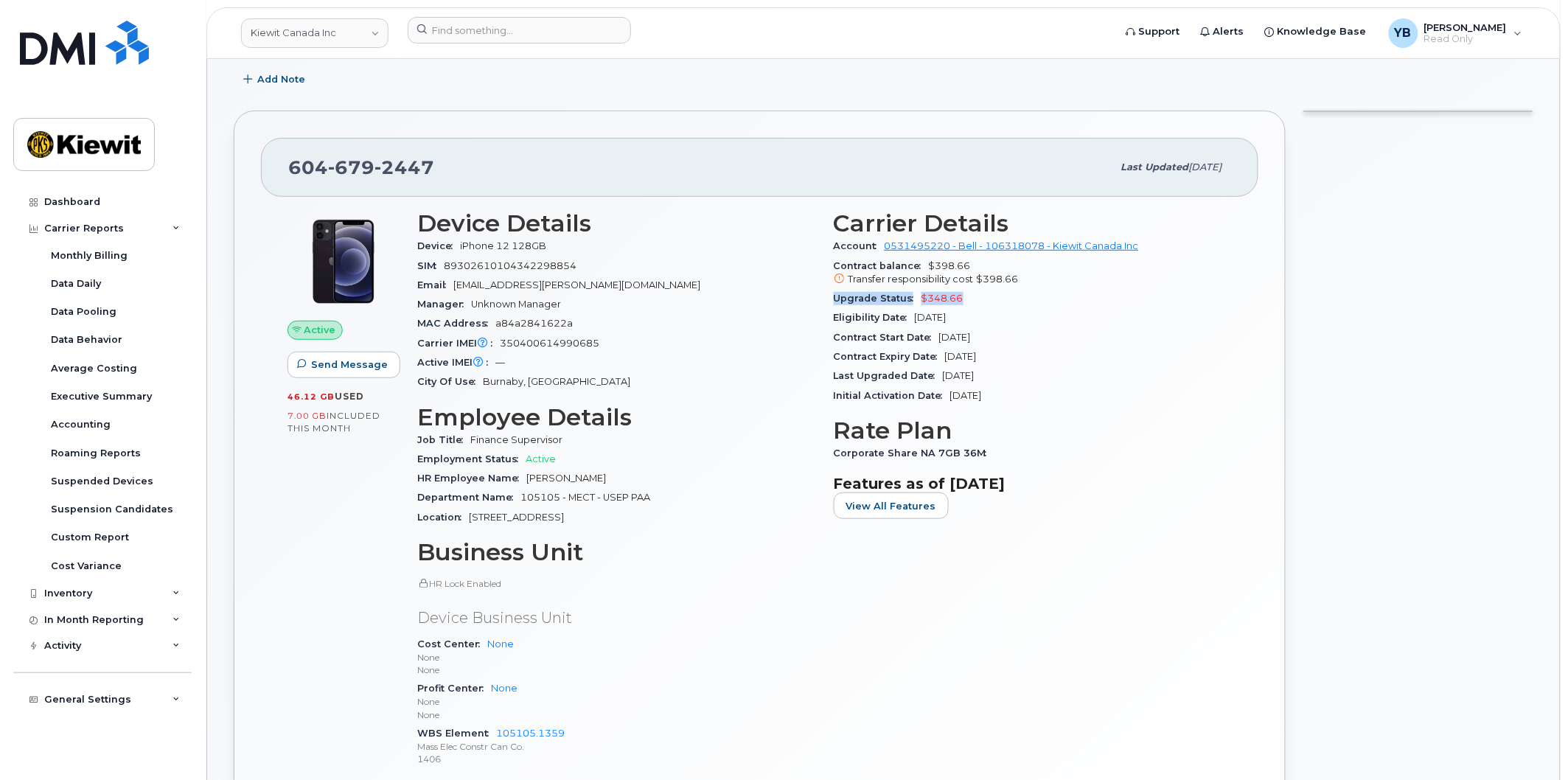
drag, startPoint x: 834, startPoint y: 300, endPoint x: 983, endPoint y: 314, distance: 149.7
click at [1027, 301] on div "Upgrade Status $348.66" at bounding box center [1033, 299] width 399 height 20
click at [947, 317] on span "[DATE]" at bounding box center [931, 318] width 32 height 11
drag, startPoint x: 1008, startPoint y: 314, endPoint x: 797, endPoint y: 300, distance: 211.5
click at [797, 300] on div "Device Details Device iPhone 12 128GB SIM [TECHNICAL_ID] Email [EMAIL_ADDRESS][…" at bounding box center [825, 495] width 833 height 588
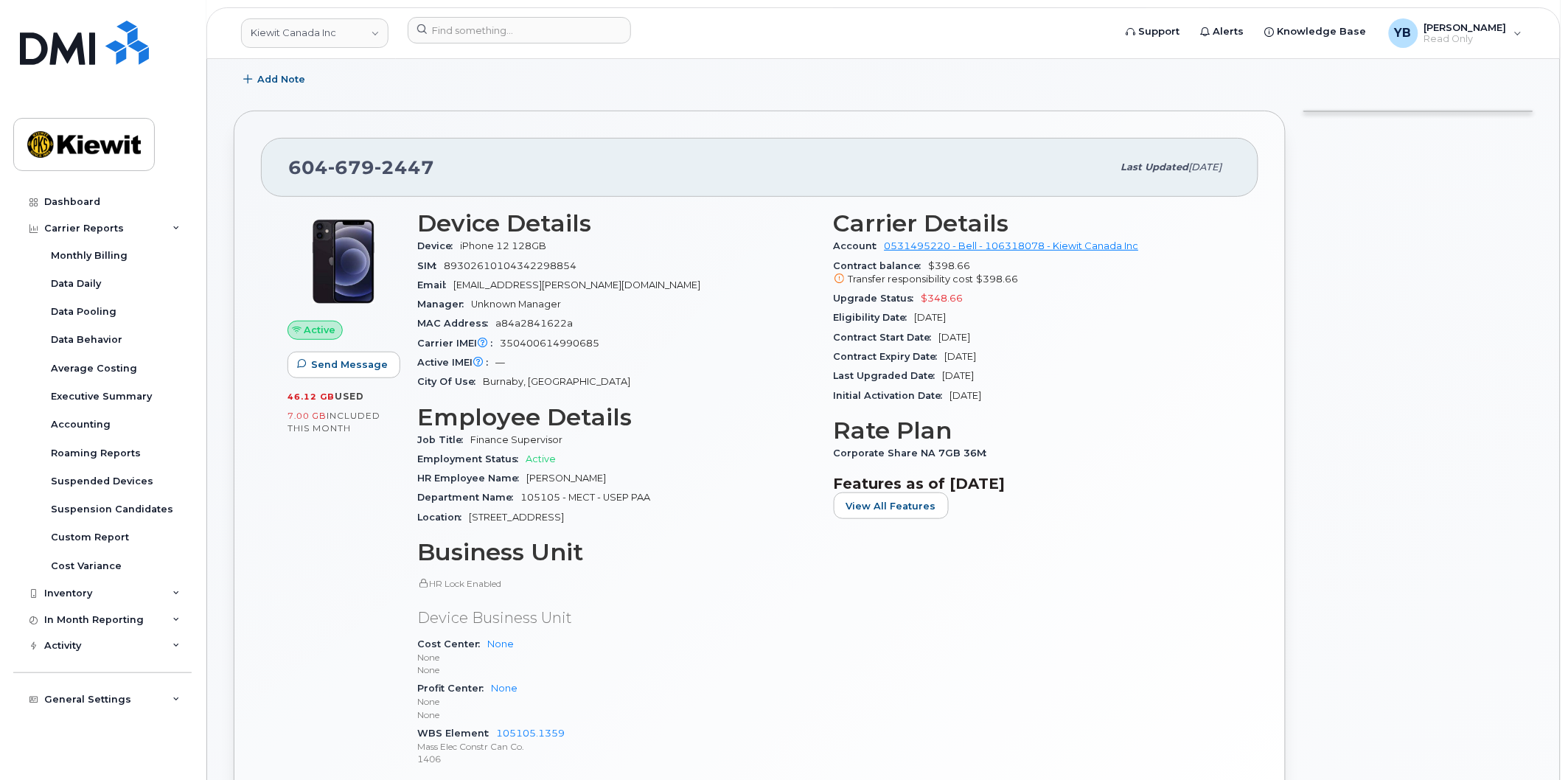
click at [873, 304] on span "Upgrade Status" at bounding box center [878, 299] width 88 height 11
click at [841, 311] on div "Eligibility Date [DATE]" at bounding box center [1033, 318] width 399 height 20
click at [861, 351] on span "Contract Expiry Date" at bounding box center [889, 357] width 112 height 11
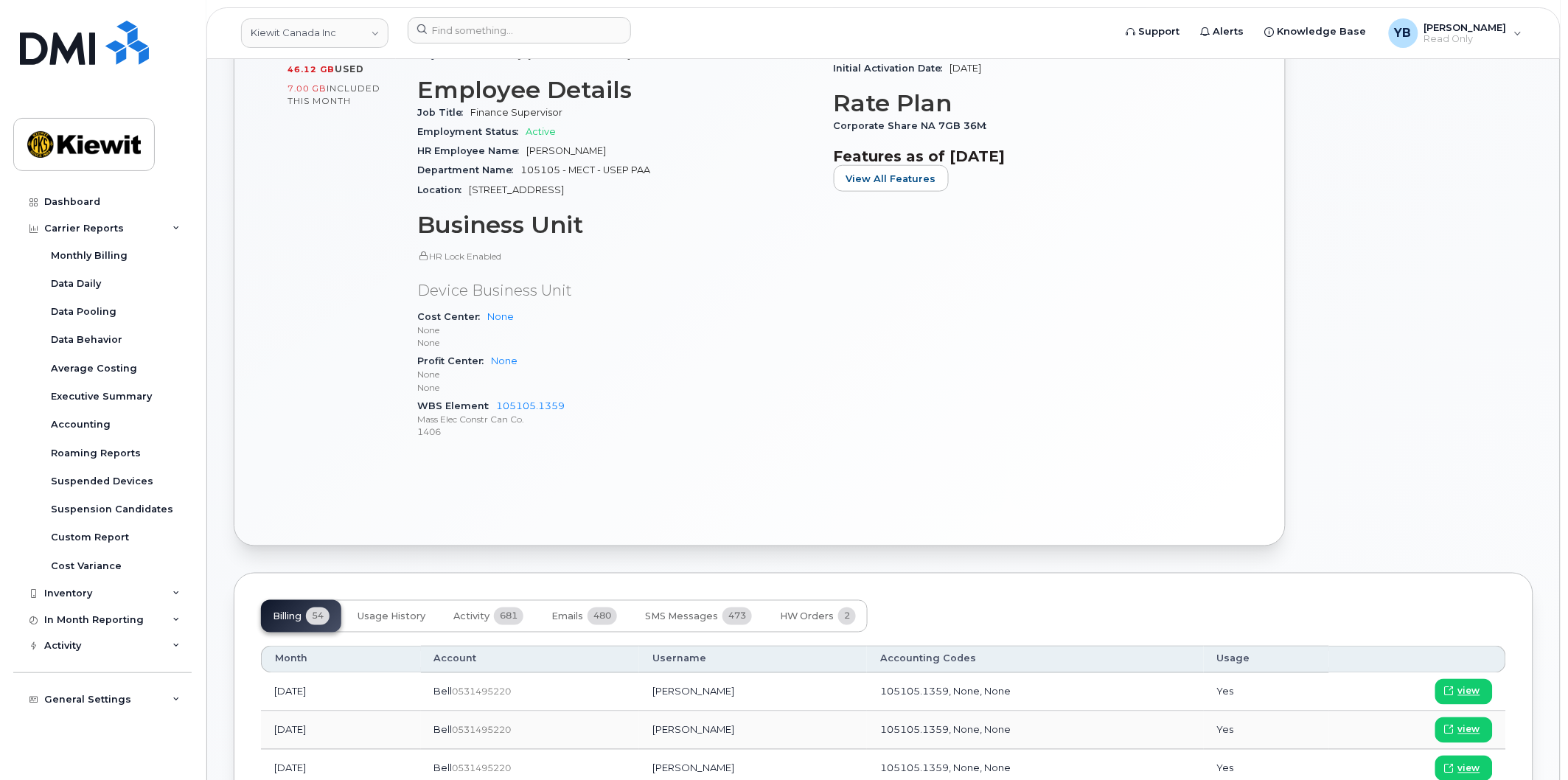
scroll to position [0, 0]
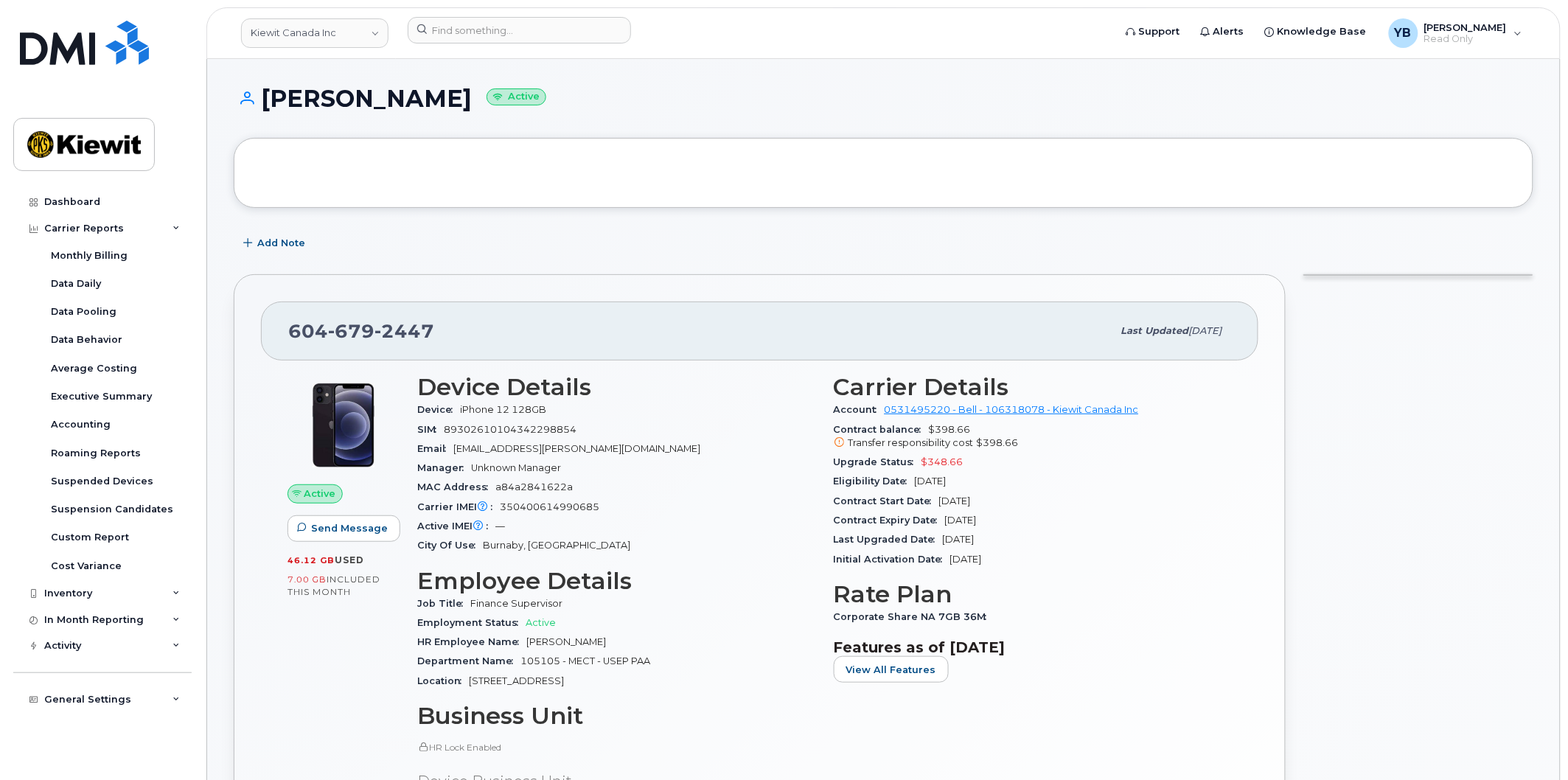
drag, startPoint x: 1009, startPoint y: 481, endPoint x: 912, endPoint y: 484, distance: 97.0
click at [912, 484] on div "Eligibility Date [DATE]" at bounding box center [1033, 482] width 399 height 20
click at [971, 504] on span "[DATE]" at bounding box center [955, 502] width 32 height 11
drag, startPoint x: 981, startPoint y: 491, endPoint x: 938, endPoint y: 485, distance: 43.4
click at [939, 484] on section "Carrier Details Account 0531495220 - Bell - 106318078 - [PERSON_NAME] Canada In…" at bounding box center [1033, 471] width 399 height 195
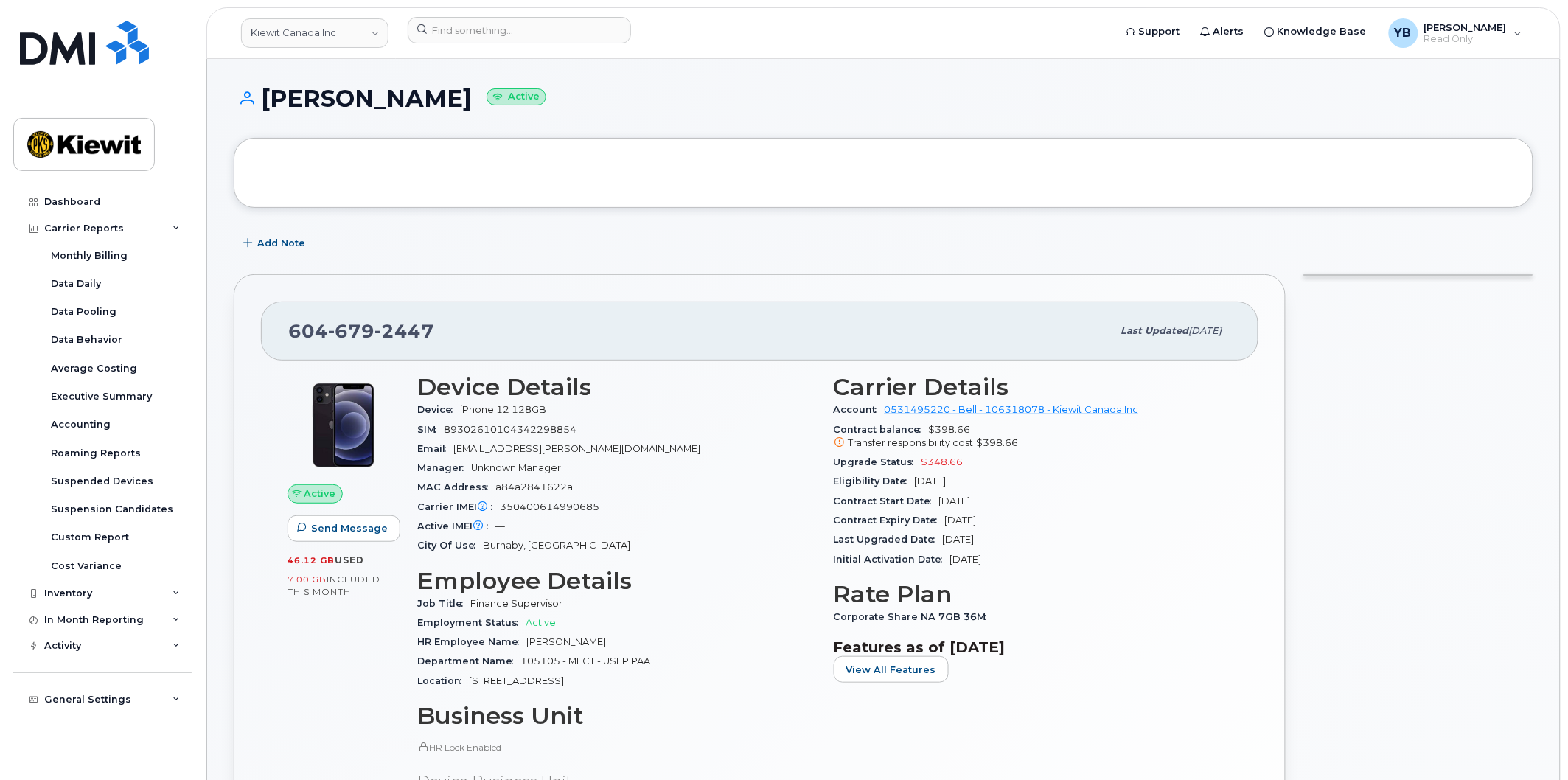
click at [936, 485] on span "[DATE]" at bounding box center [931, 481] width 32 height 11
drag, startPoint x: 917, startPoint y: 491, endPoint x: 954, endPoint y: 488, distance: 37.1
click at [954, 488] on section "Carrier Details Account 0531495220 - Bell - 106318078 - [PERSON_NAME] Canada In…" at bounding box center [1033, 471] width 399 height 195
click at [947, 484] on span "[DATE]" at bounding box center [931, 481] width 32 height 11
click at [992, 489] on div "Eligibility Date [DATE]" at bounding box center [1033, 482] width 399 height 20
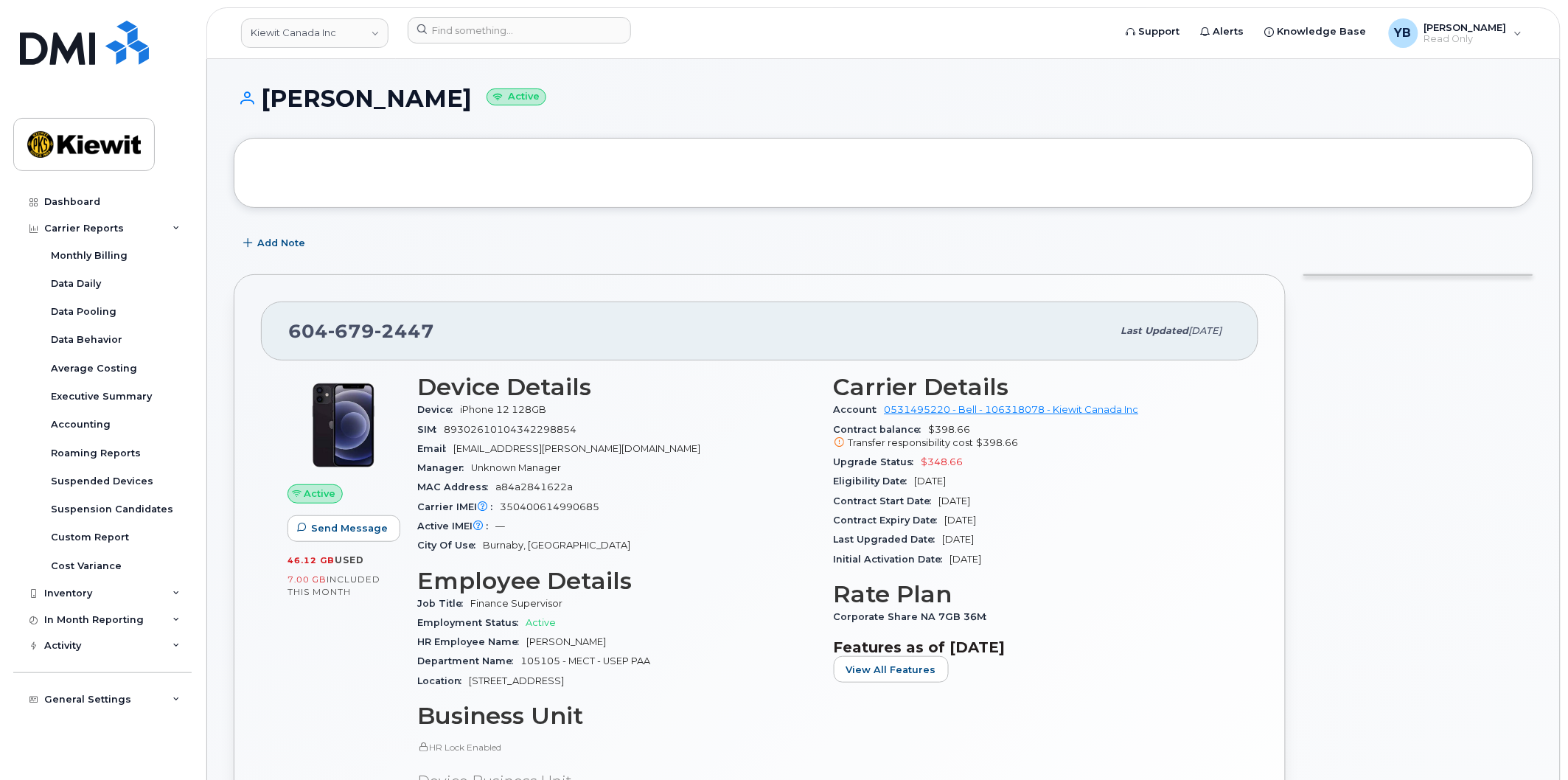
drag, startPoint x: 992, startPoint y: 484, endPoint x: 920, endPoint y: 475, distance: 72.6
click at [907, 489] on div "Eligibility Date [DATE]" at bounding box center [1033, 482] width 399 height 20
drag, startPoint x: 996, startPoint y: 465, endPoint x: 919, endPoint y: 468, distance: 77.1
click at [919, 468] on div "Upgrade Status $348.66" at bounding box center [1033, 462] width 399 height 20
click at [919, 469] on div "Upgrade Status $348.66" at bounding box center [1033, 462] width 399 height 20
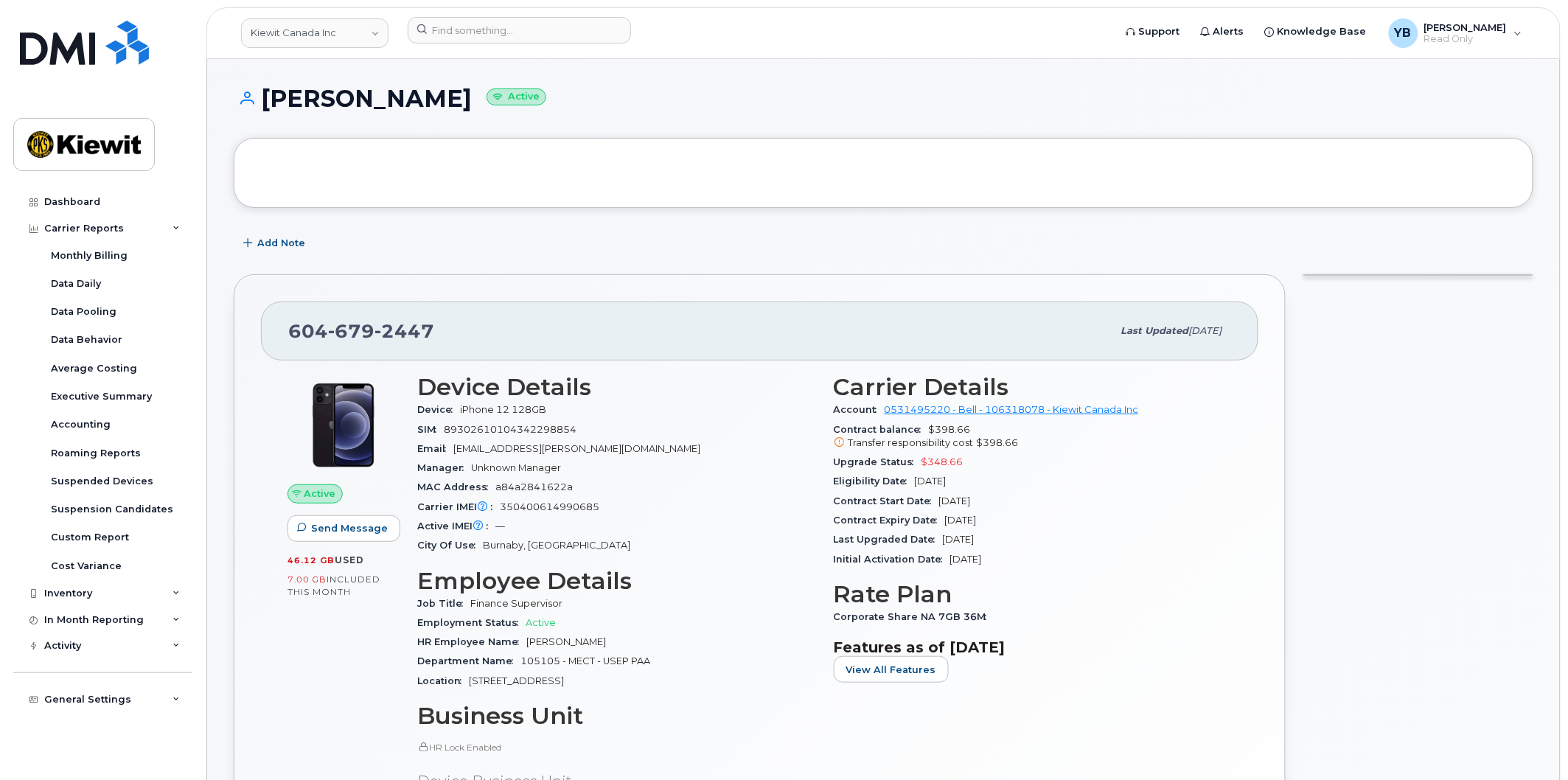
click at [851, 454] on div "Upgrade Status $348.66" at bounding box center [1033, 462] width 399 height 20
click at [846, 445] on div "Transfer responsibility cost $398.66" at bounding box center [1033, 443] width 399 height 13
click at [838, 438] on icon at bounding box center [839, 443] width 10 height 10
click at [837, 441] on icon at bounding box center [839, 443] width 10 height 10
drag, startPoint x: 1036, startPoint y: 551, endPoint x: 816, endPoint y: 481, distance: 230.9
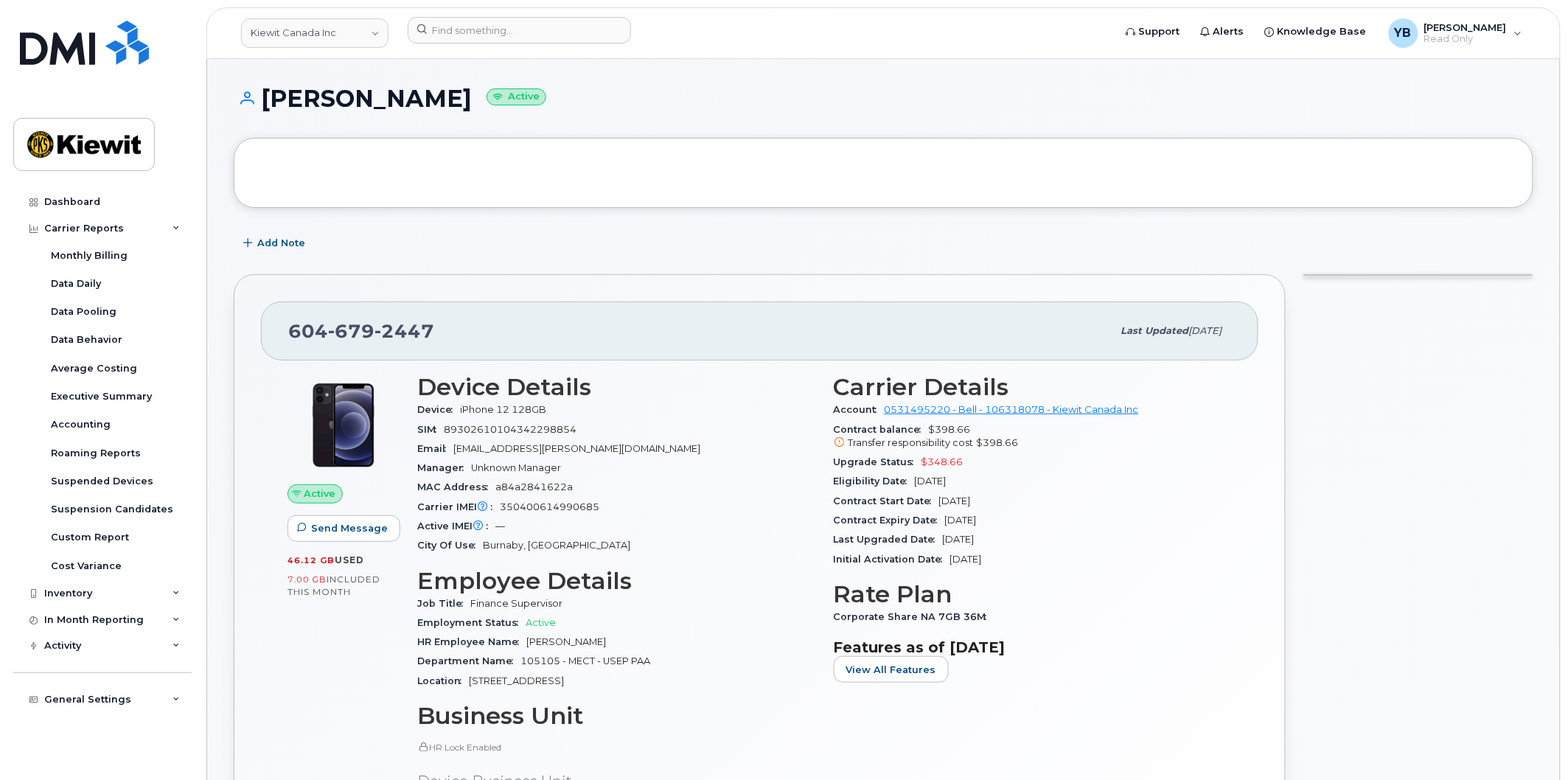
click at [816, 481] on div "Device Details Device iPhone 12 128GB SIM [TECHNICAL_ID] Email [EMAIL_ADDRESS][…" at bounding box center [825, 659] width 833 height 588
click at [816, 481] on div "MAC Address a84a2841622a" at bounding box center [617, 488] width 399 height 20
